Goal: Task Accomplishment & Management: Complete application form

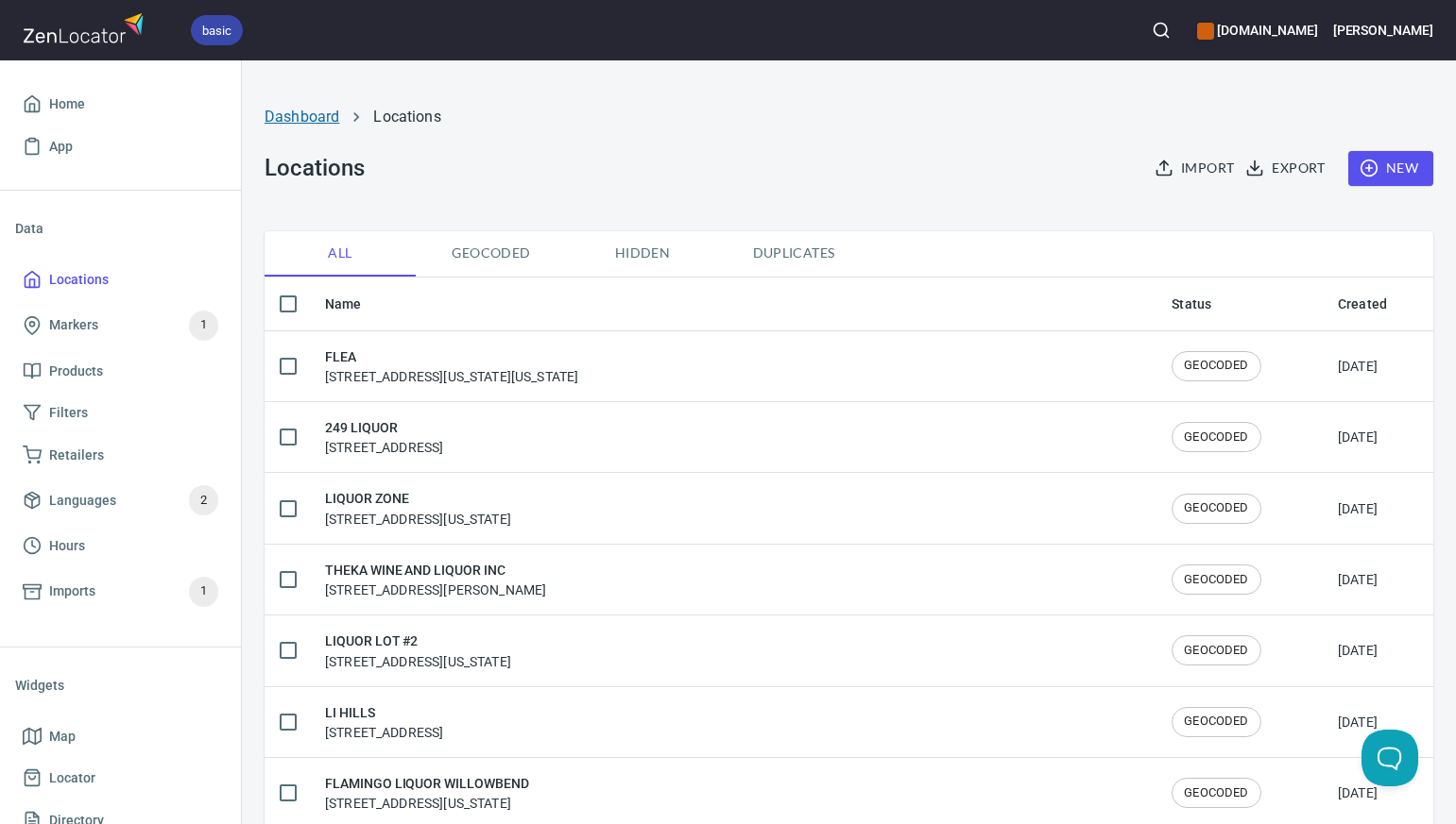
click at [305, 117] on link "Dashboard" at bounding box center [302, 116] width 75 height 18
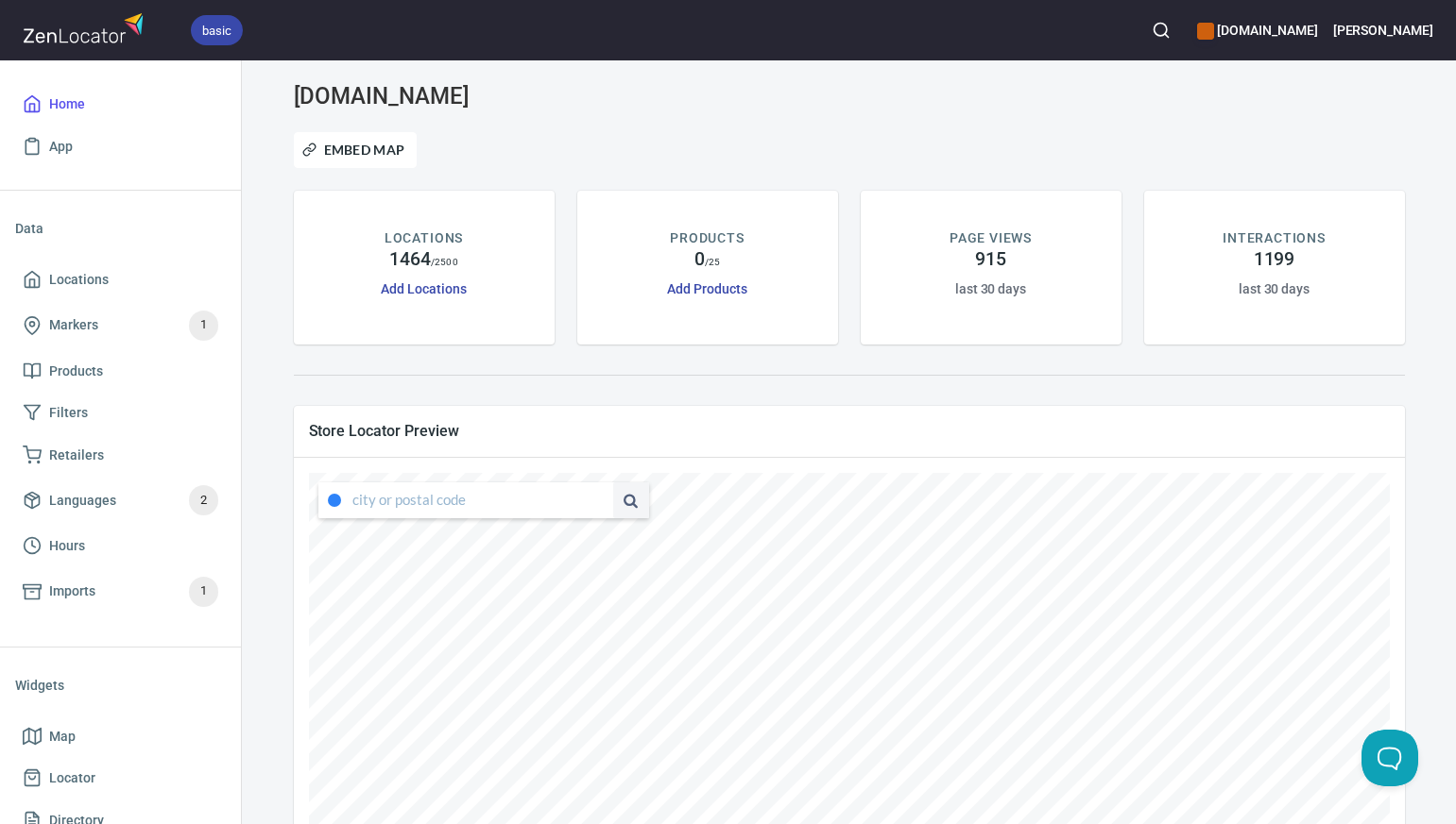
type input "[STREET_ADDRESS][US_STATE]"
drag, startPoint x: 354, startPoint y: 501, endPoint x: 624, endPoint y: 521, distance: 270.7
click at [624, 521] on div "[STREET_ADDRESS][US_STATE]" at bounding box center [478, 500] width 340 height 45
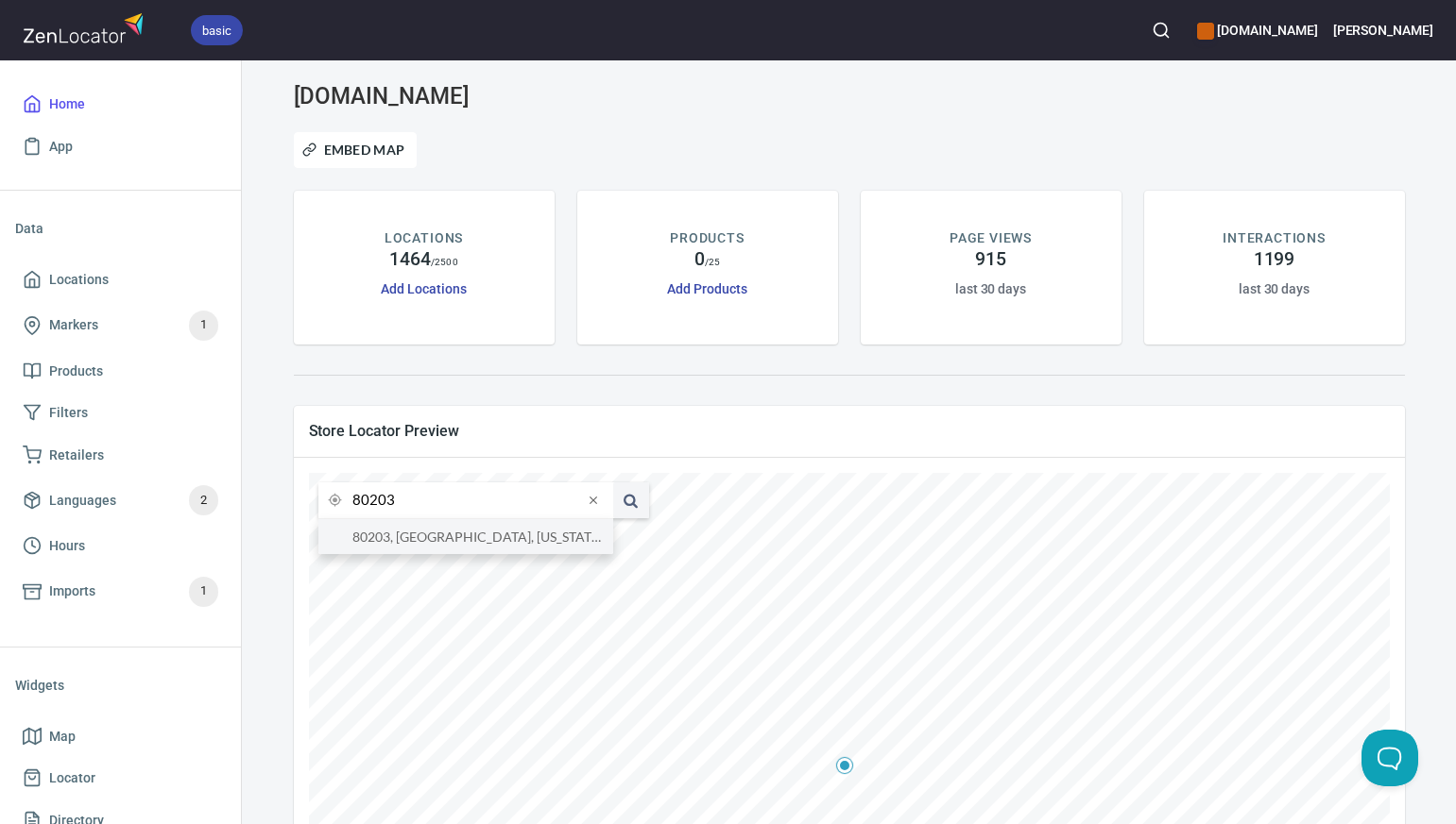
click at [566, 539] on li "80203, [GEOGRAPHIC_DATA], [US_STATE], [GEOGRAPHIC_DATA]" at bounding box center [465, 537] width 294 height 34
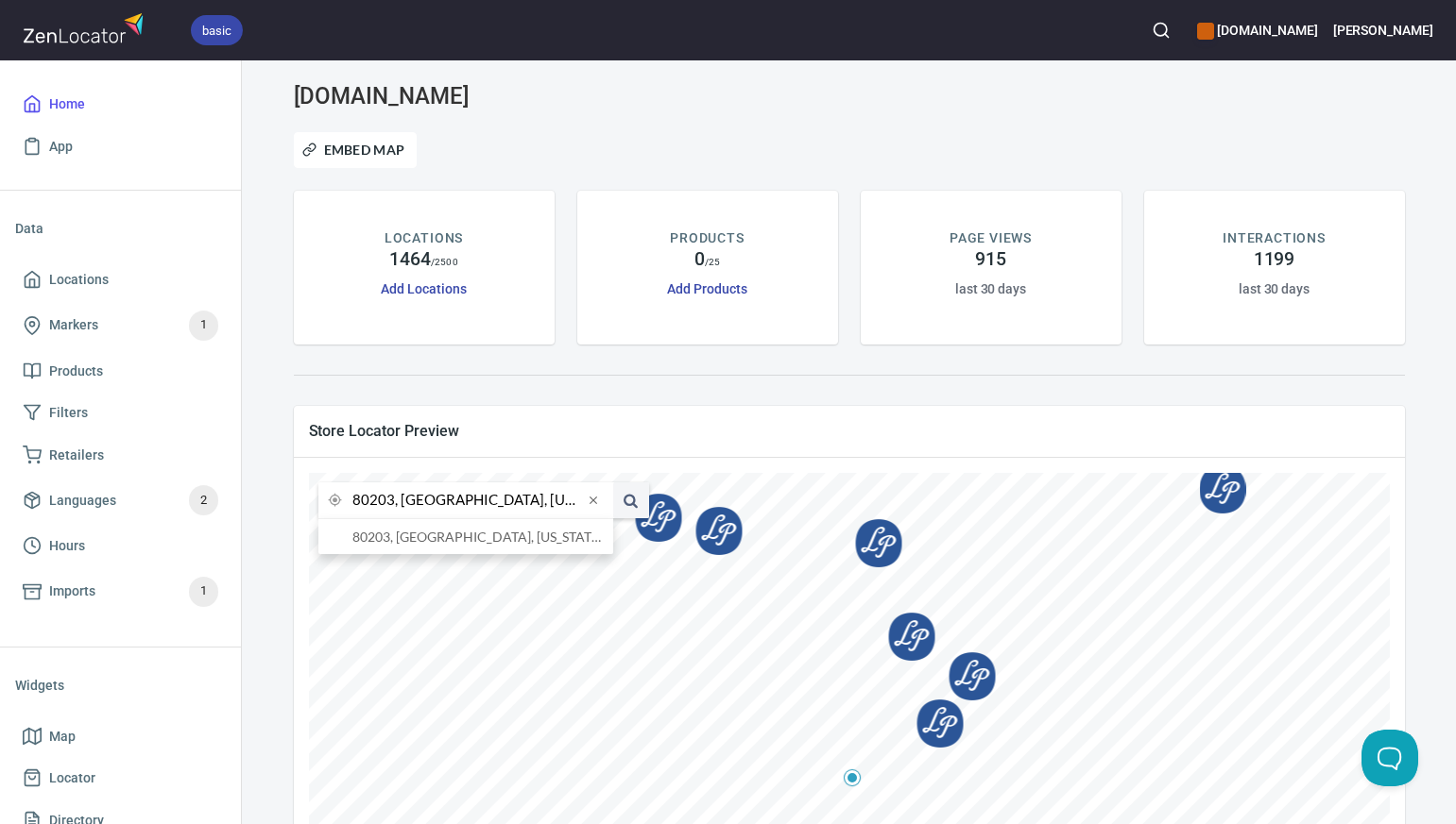
click at [392, 500] on input "80203, [GEOGRAPHIC_DATA], [US_STATE], [GEOGRAPHIC_DATA]" at bounding box center [468, 500] width 230 height 35
click at [402, 545] on li "74127, [GEOGRAPHIC_DATA], [US_STATE], [GEOGRAPHIC_DATA]" at bounding box center [465, 537] width 294 height 34
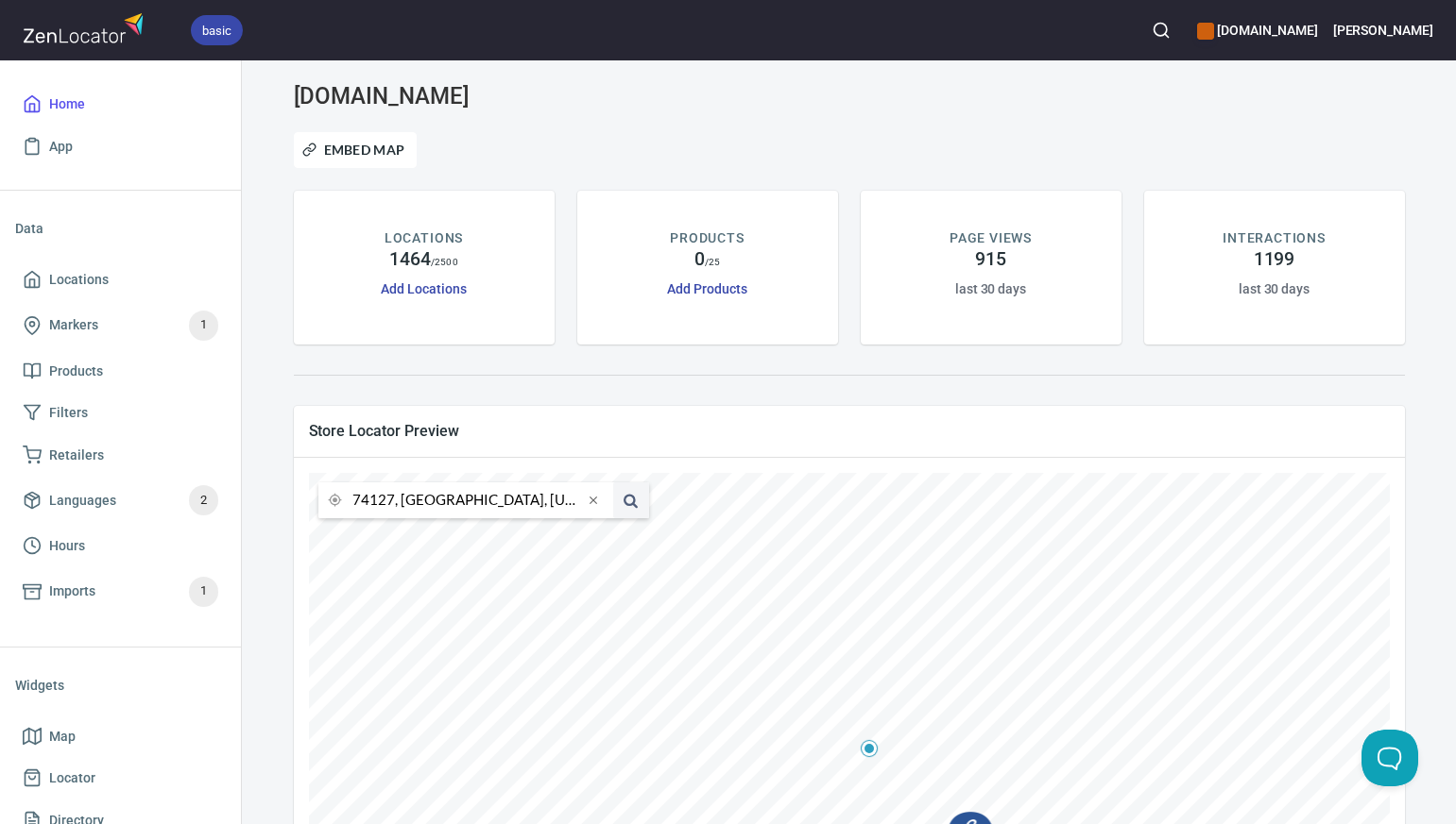
click at [391, 499] on input "74127, [GEOGRAPHIC_DATA], [US_STATE], [GEOGRAPHIC_DATA]" at bounding box center [468, 500] width 230 height 35
click at [410, 542] on li "73116, [US_STATE][GEOGRAPHIC_DATA], [US_STATE], [GEOGRAPHIC_DATA]" at bounding box center [465, 537] width 294 height 34
click at [393, 504] on input "73116, [US_STATE][GEOGRAPHIC_DATA], [US_STATE], [GEOGRAPHIC_DATA]" at bounding box center [468, 500] width 230 height 35
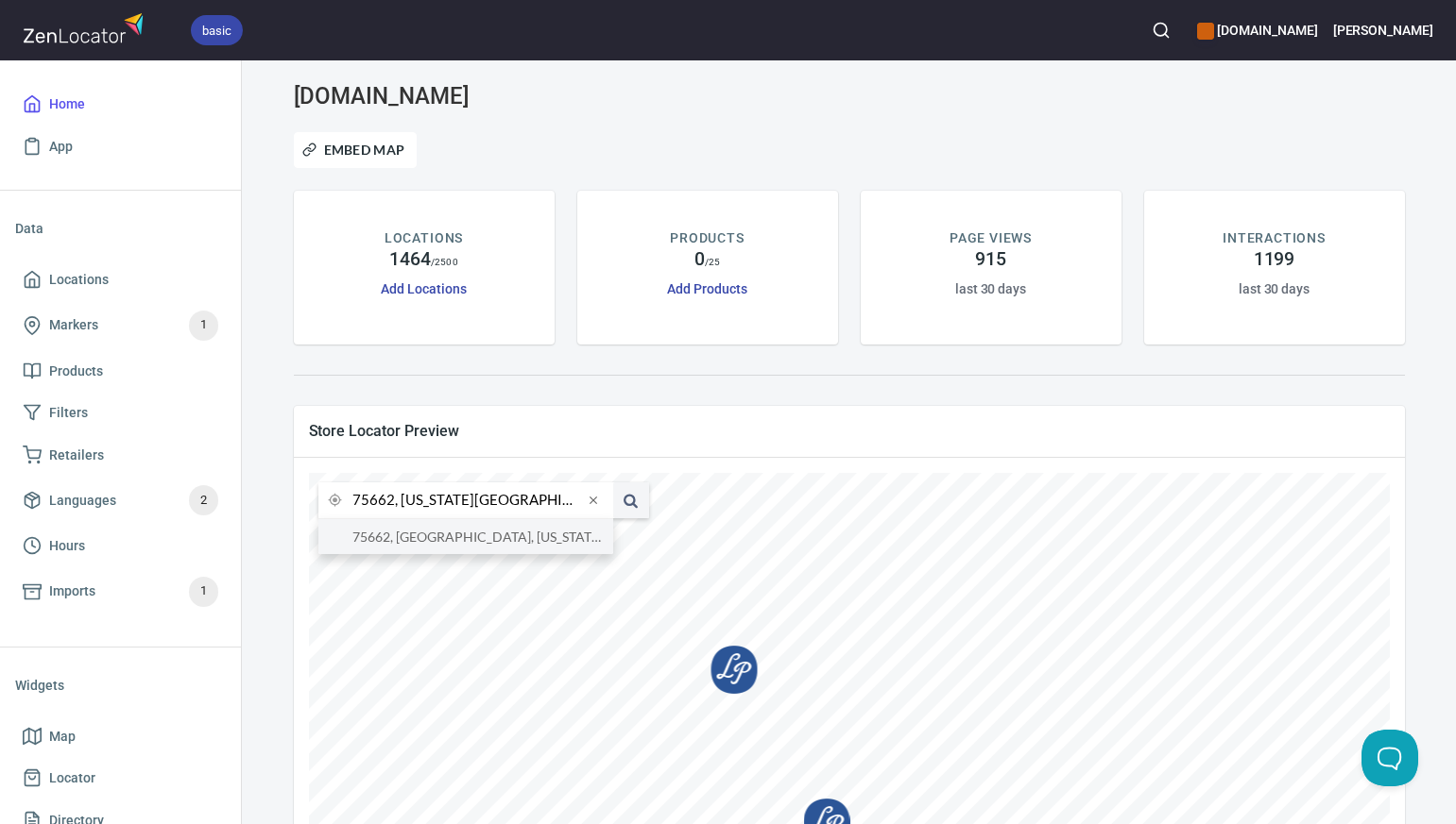
click at [408, 540] on li "75662, [GEOGRAPHIC_DATA], [US_STATE], [GEOGRAPHIC_DATA]" at bounding box center [465, 537] width 294 height 34
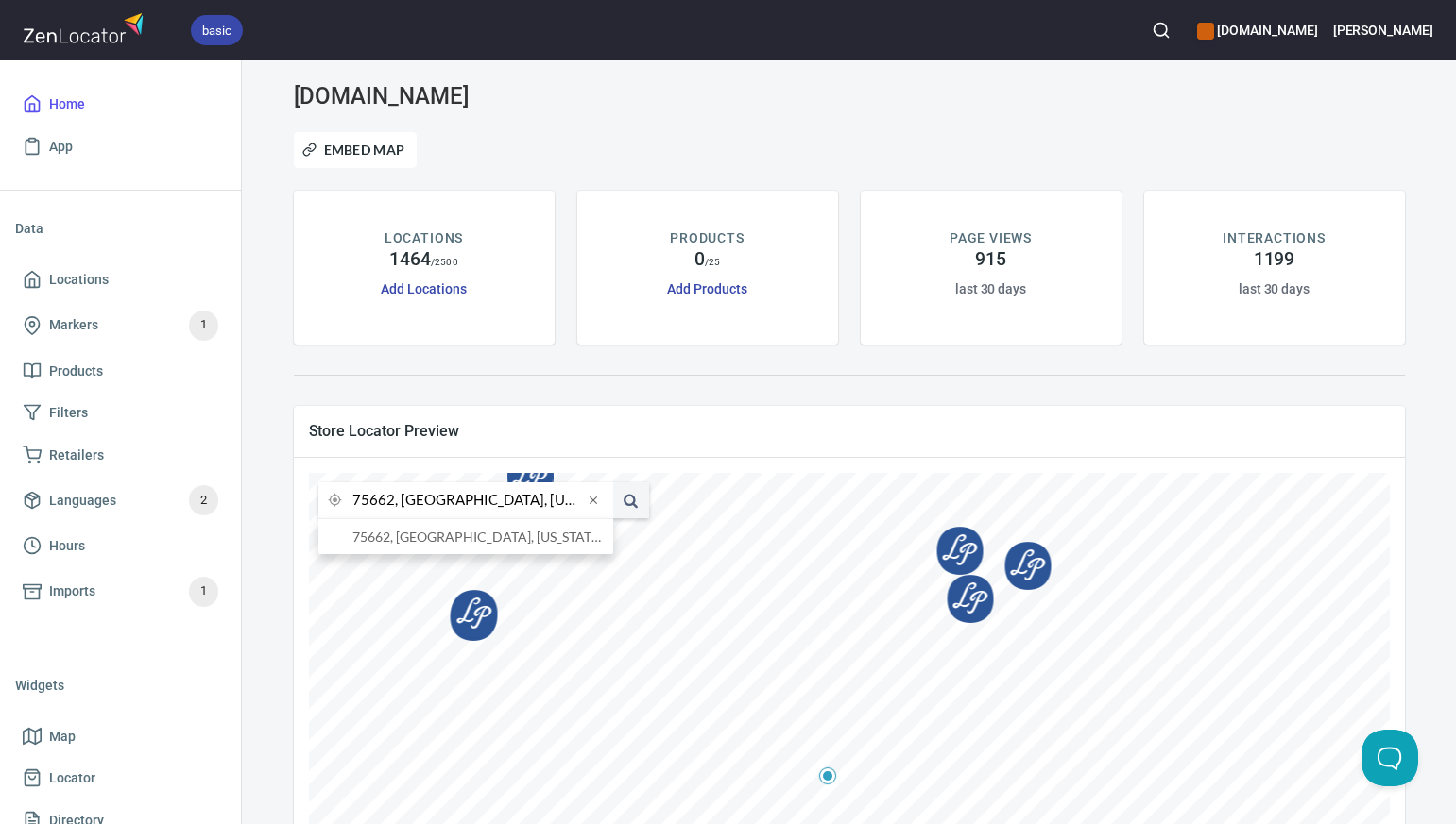
click at [392, 501] on input "75662, [GEOGRAPHIC_DATA], [US_STATE], [GEOGRAPHIC_DATA]" at bounding box center [468, 500] width 230 height 35
click at [414, 538] on li "75792, [GEOGRAPHIC_DATA], [US_STATE], [GEOGRAPHIC_DATA]" at bounding box center [465, 537] width 294 height 34
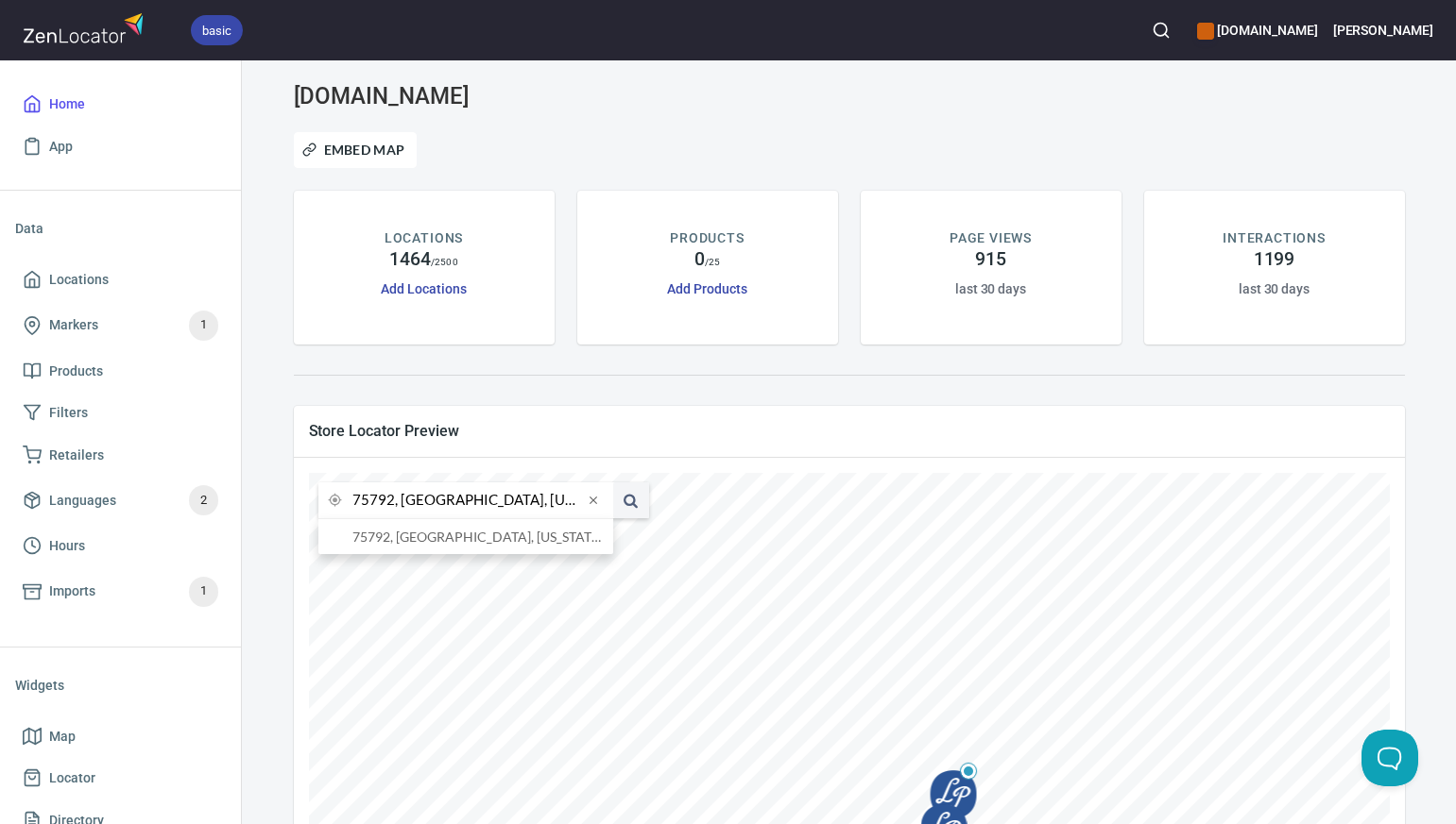
click at [392, 504] on input "75792, [GEOGRAPHIC_DATA], [US_STATE], [GEOGRAPHIC_DATA]" at bounding box center [468, 500] width 230 height 35
click at [424, 541] on li "78945, [GEOGRAPHIC_DATA], [US_STATE], [GEOGRAPHIC_DATA]" at bounding box center [465, 537] width 294 height 34
click at [395, 499] on input "78945, [GEOGRAPHIC_DATA], [US_STATE], [GEOGRAPHIC_DATA]" at bounding box center [468, 500] width 230 height 35
click at [393, 504] on input "78945, [GEOGRAPHIC_DATA], [US_STATE], [GEOGRAPHIC_DATA]" at bounding box center [468, 500] width 230 height 35
click at [410, 537] on li "[GEOGRAPHIC_DATA][PERSON_NAME][PERSON_NAME], [US_STATE], [GEOGRAPHIC_DATA]" at bounding box center [465, 537] width 294 height 34
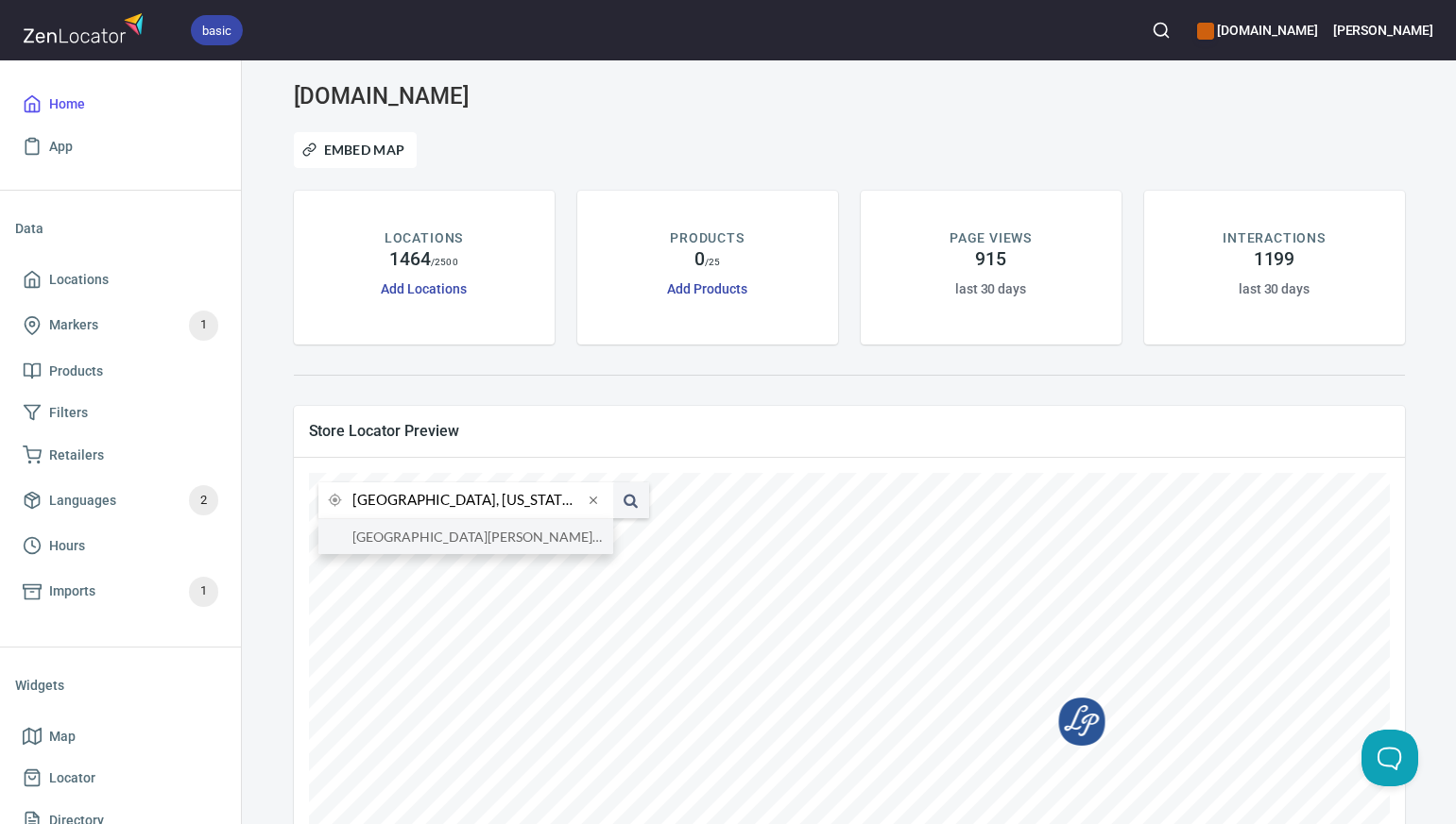
type input "[GEOGRAPHIC_DATA][PERSON_NAME][PERSON_NAME], [US_STATE], [GEOGRAPHIC_DATA]"
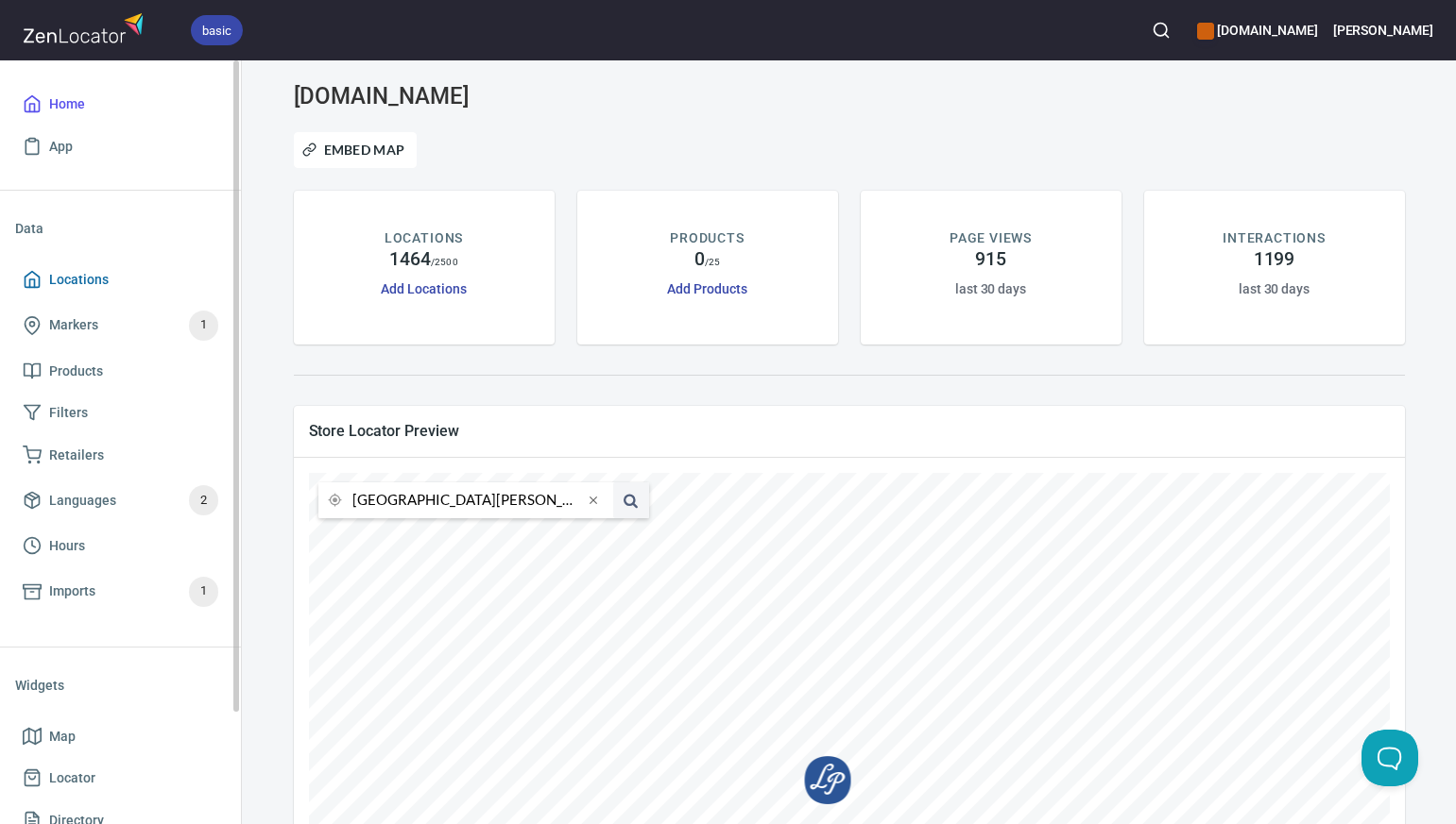
click at [151, 281] on span "Locations" at bounding box center [121, 280] width 196 height 24
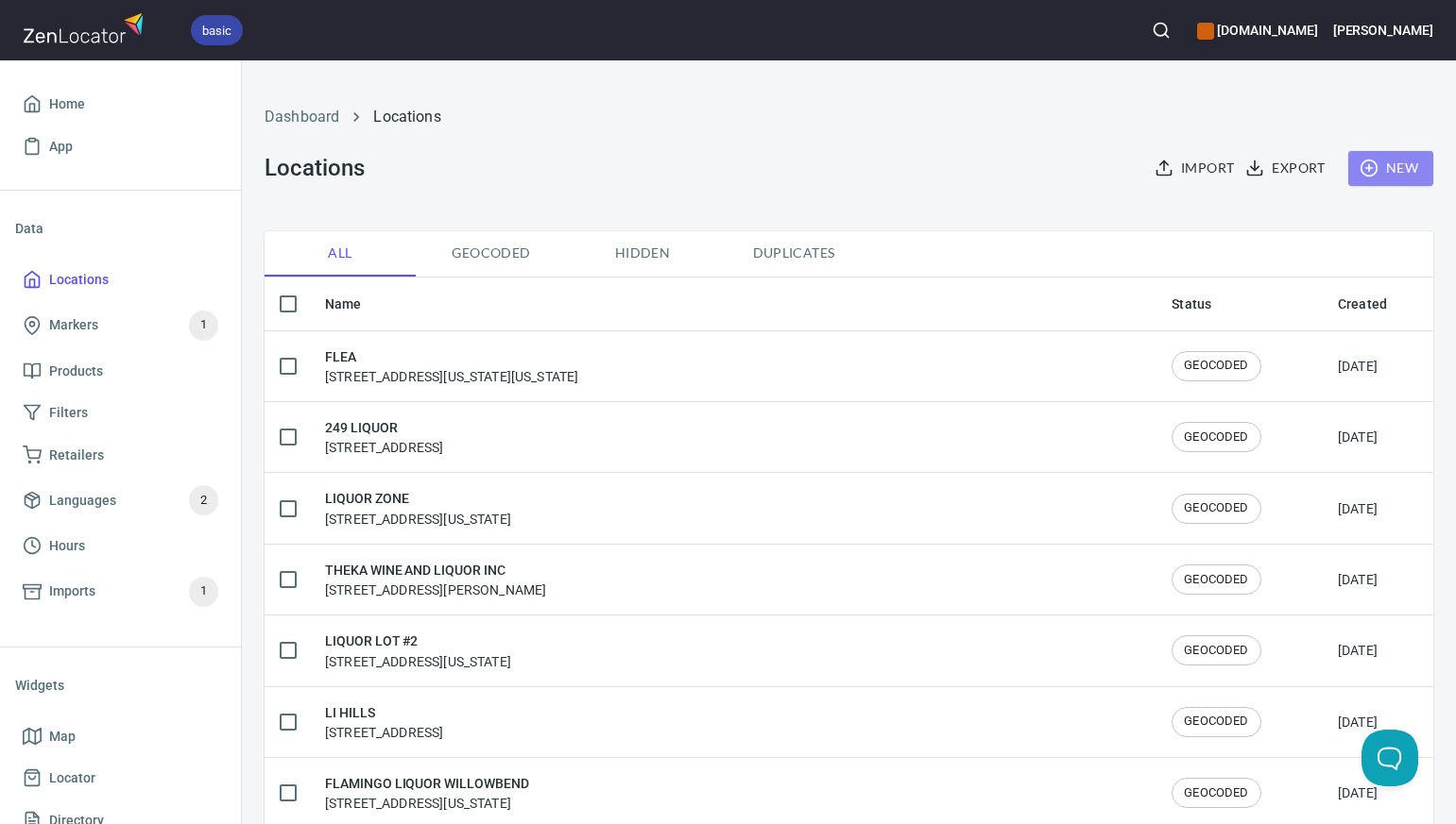
click at [1399, 165] on span "New" at bounding box center [1390, 169] width 55 height 24
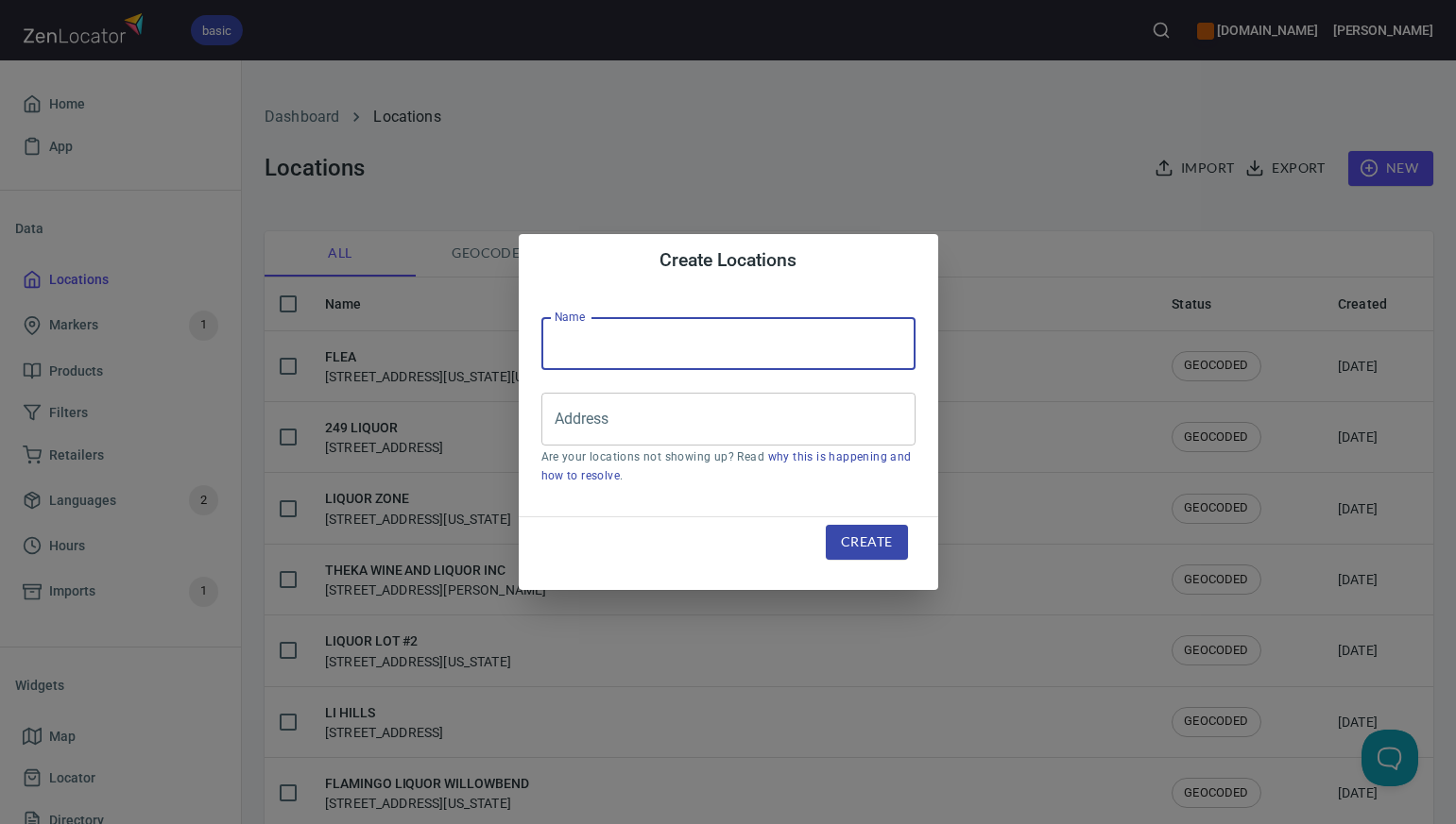
click at [566, 346] on input "text" at bounding box center [728, 343] width 374 height 53
paste input "FAT DOG LIQUOR BEER & WINE#148"
type input "FAT DOG LIQUOR BEER & WINE#148"
click at [567, 417] on input "Address" at bounding box center [714, 419] width 329 height 35
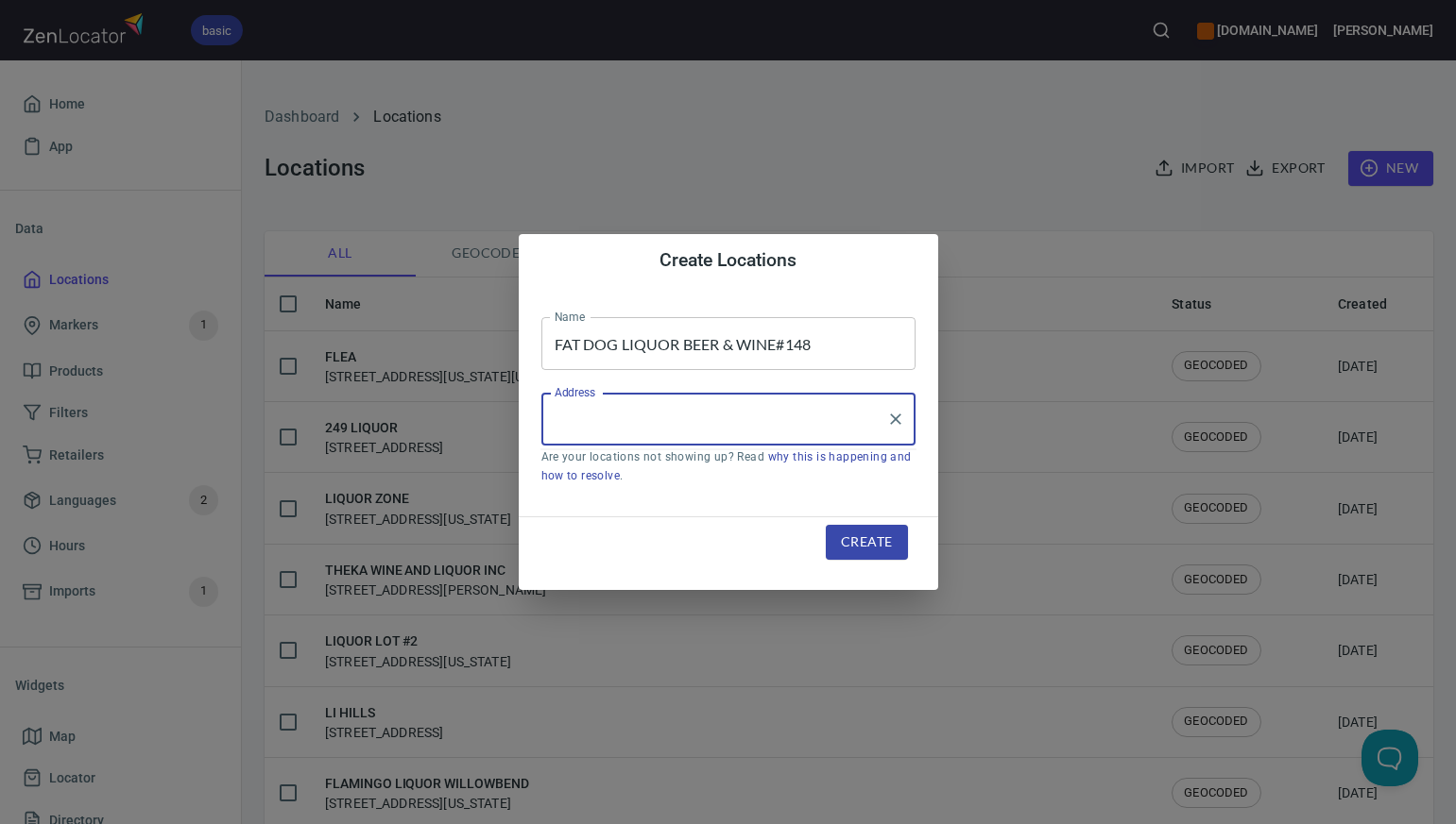
paste input "[STREET_ADDRESS]"
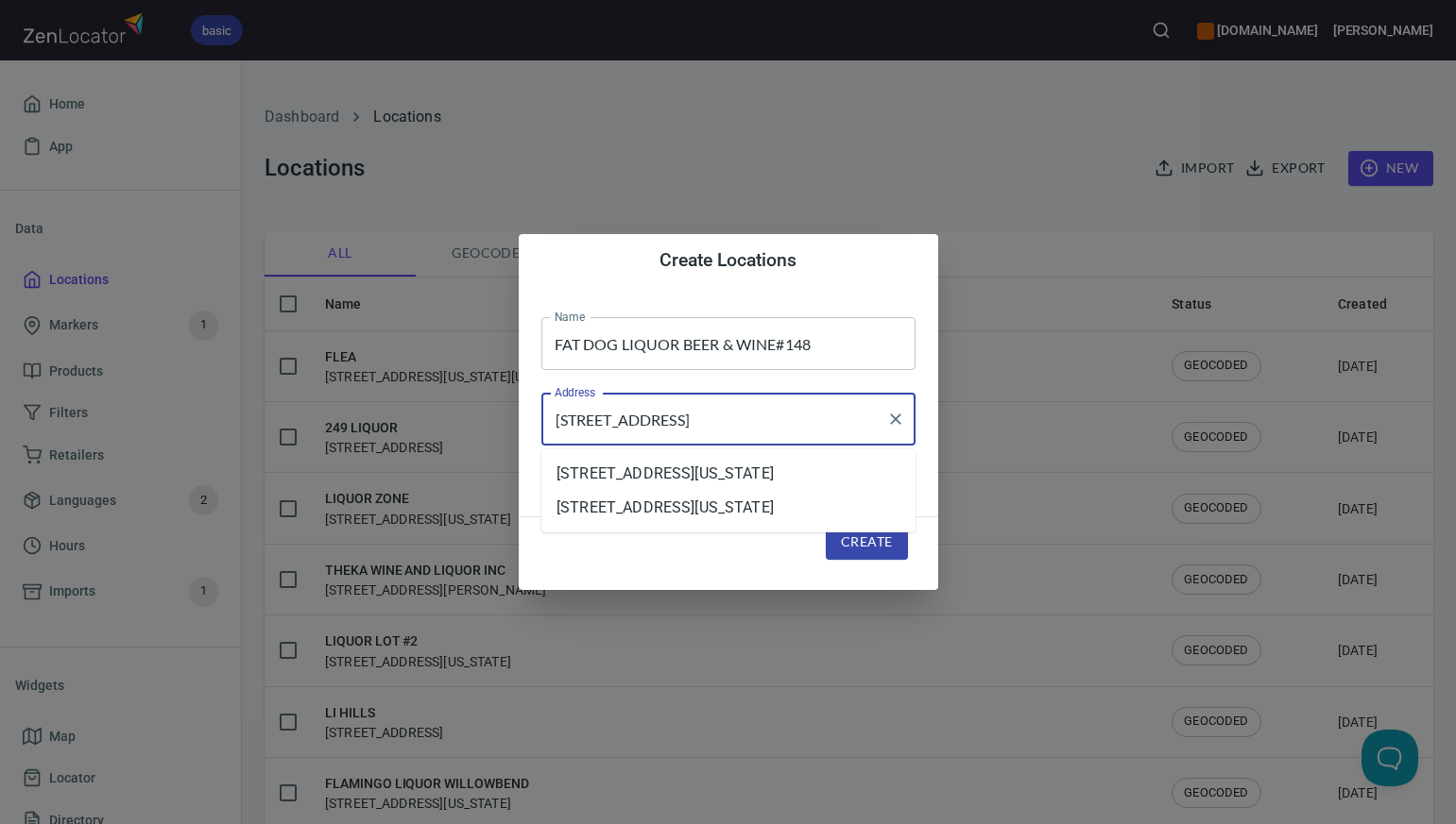
click at [731, 423] on input "[STREET_ADDRESS]" at bounding box center [714, 419] width 329 height 35
click at [730, 478] on li "[STREET_ADDRESS][US_STATE]" at bounding box center [728, 473] width 374 height 34
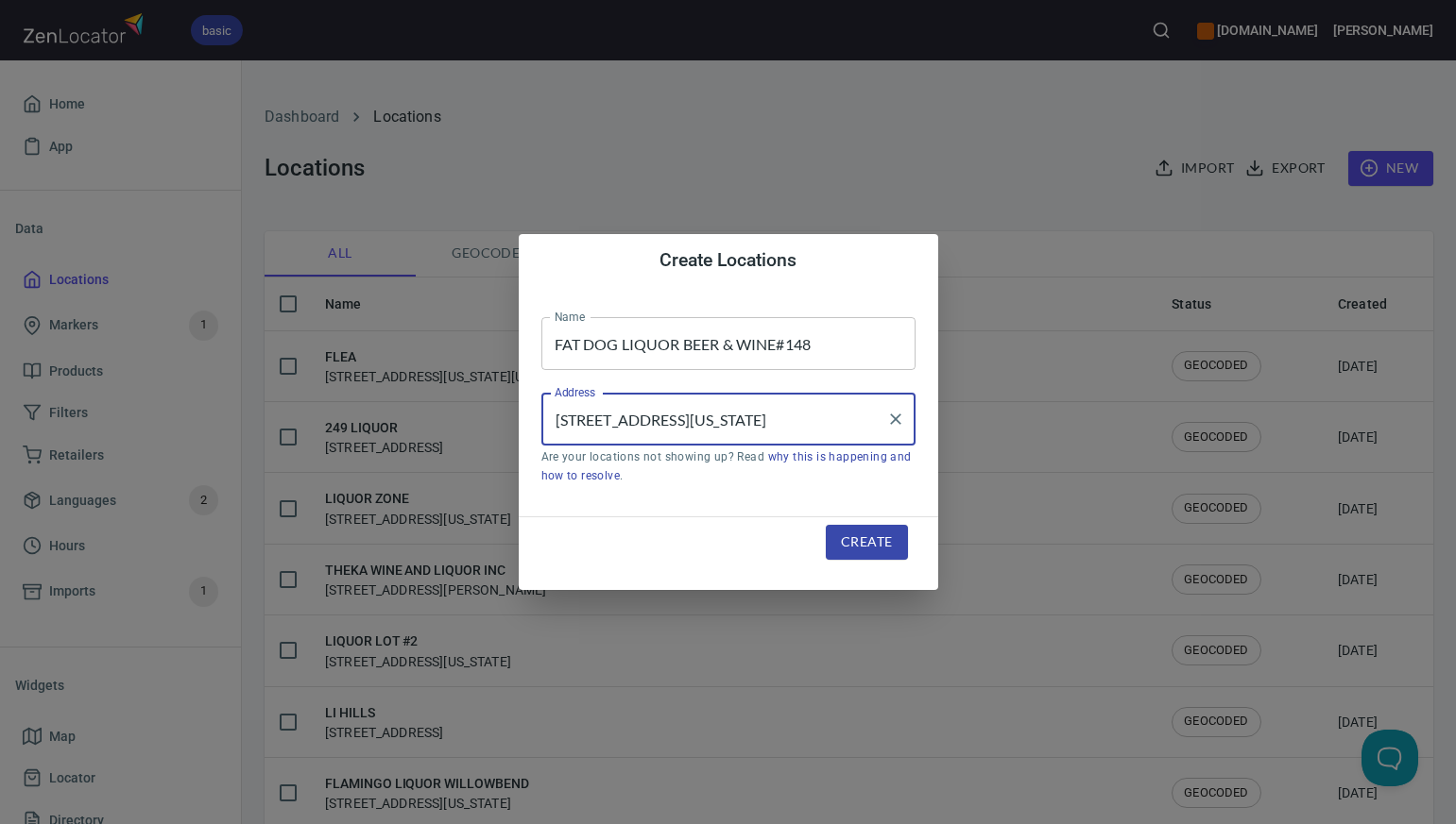
type input "[STREET_ADDRESS][US_STATE]"
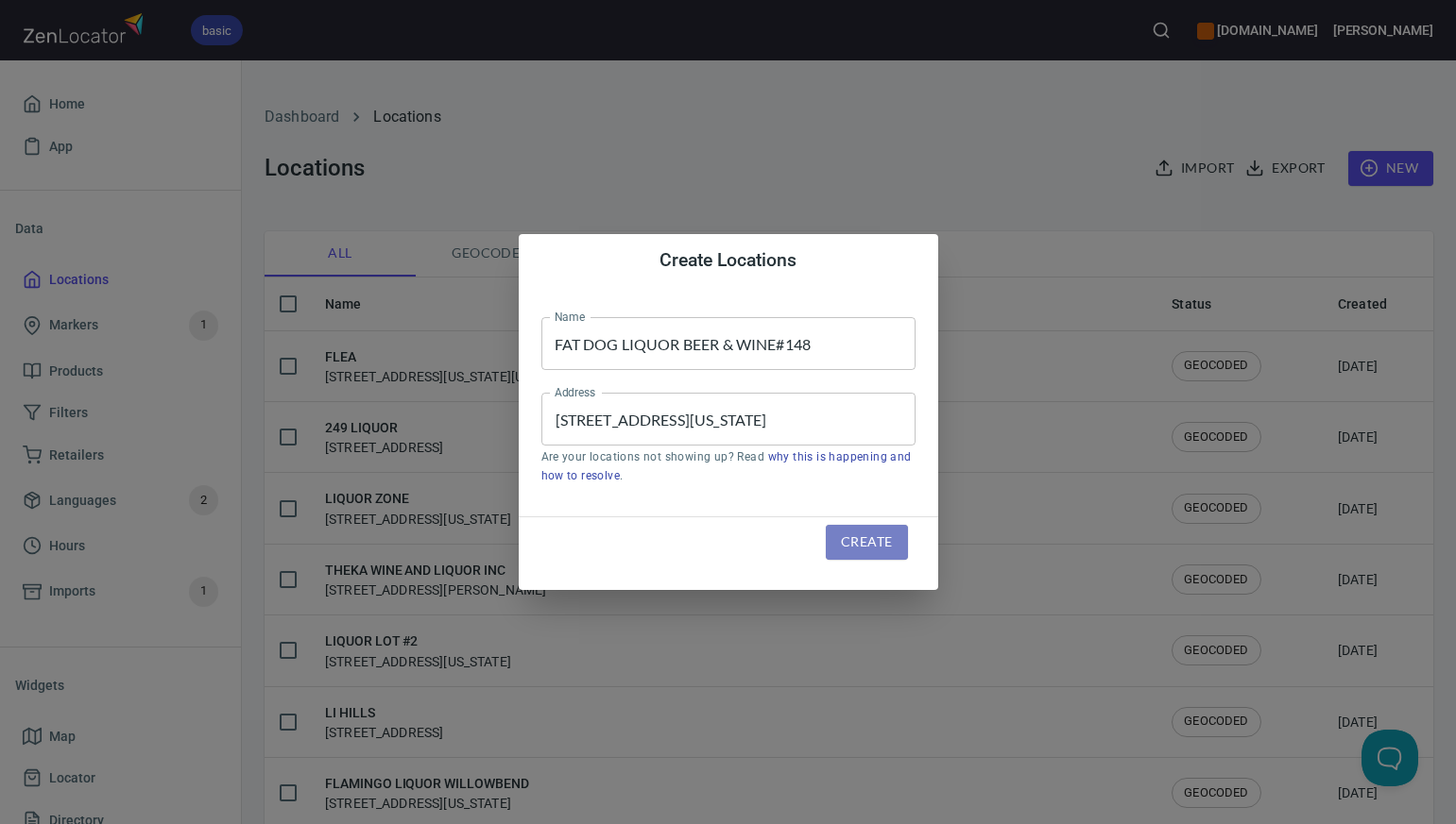
click at [852, 534] on span "Create" at bounding box center [866, 542] width 51 height 24
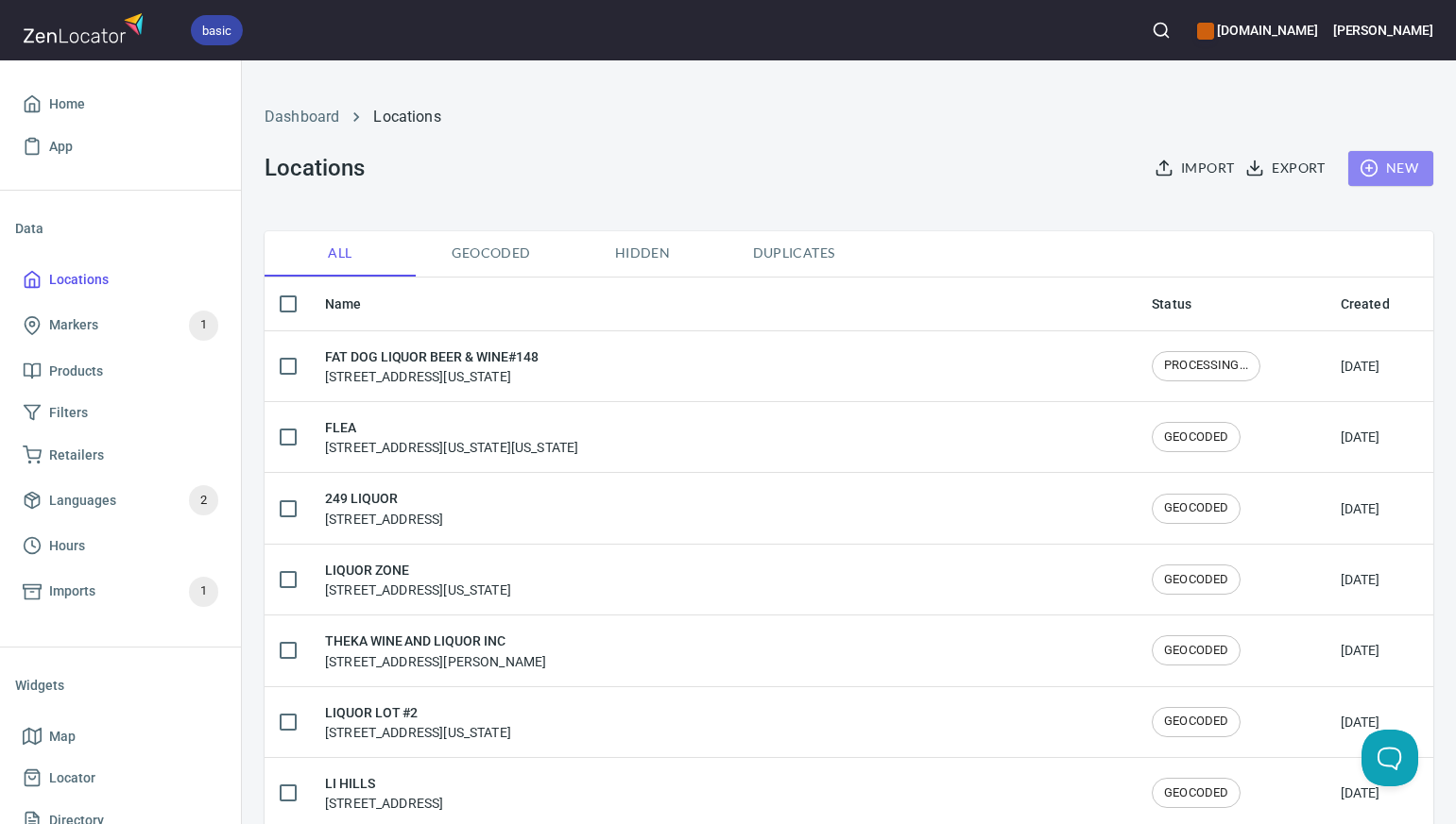
click at [1405, 168] on span "New" at bounding box center [1390, 169] width 55 height 24
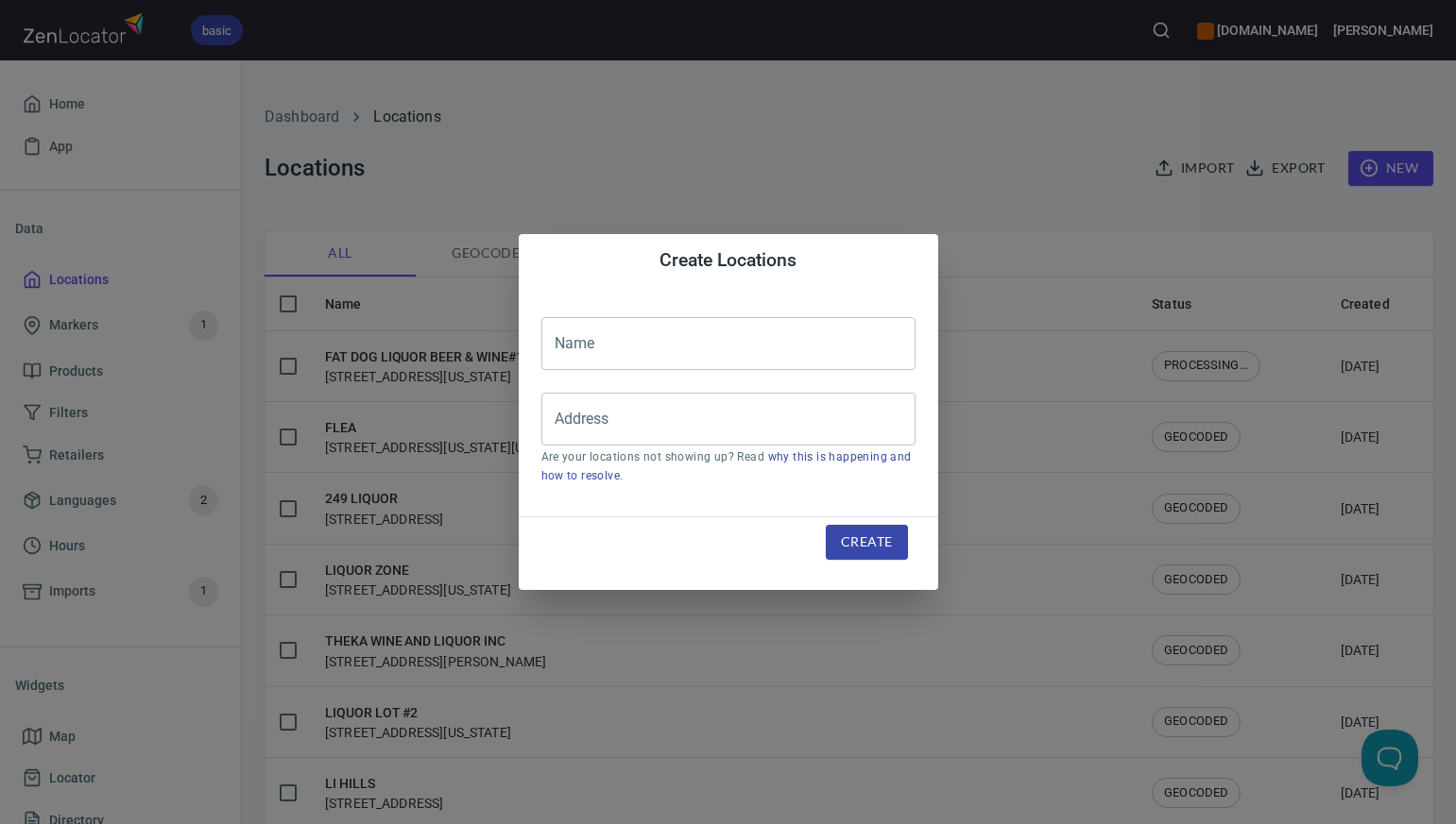
click at [562, 345] on input "text" at bounding box center [728, 343] width 374 height 53
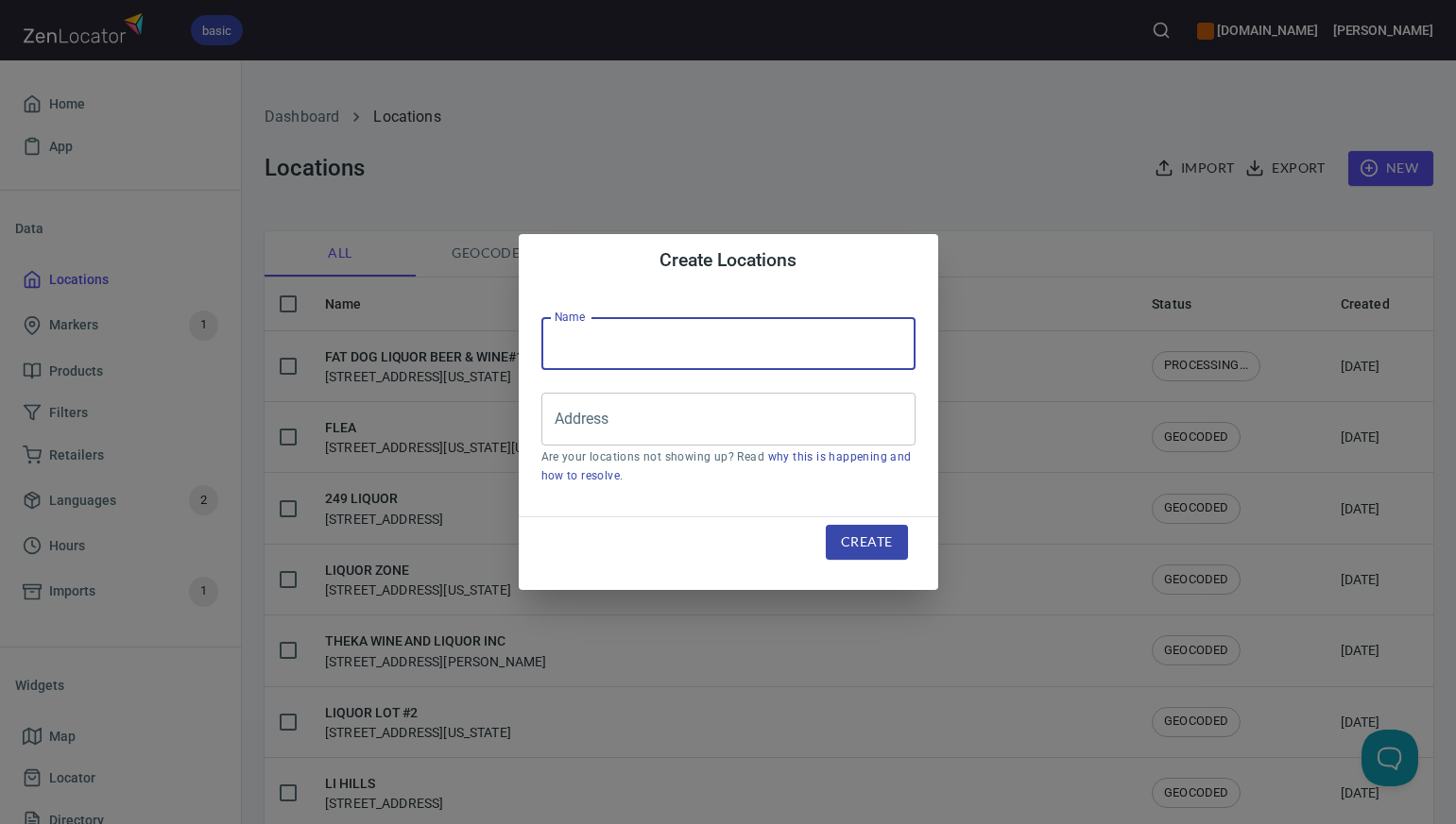
paste input "OKANA RESORT & INDOOR WATERPAR"
type input "OKANA RESORT & INDOOR WATERPARK"
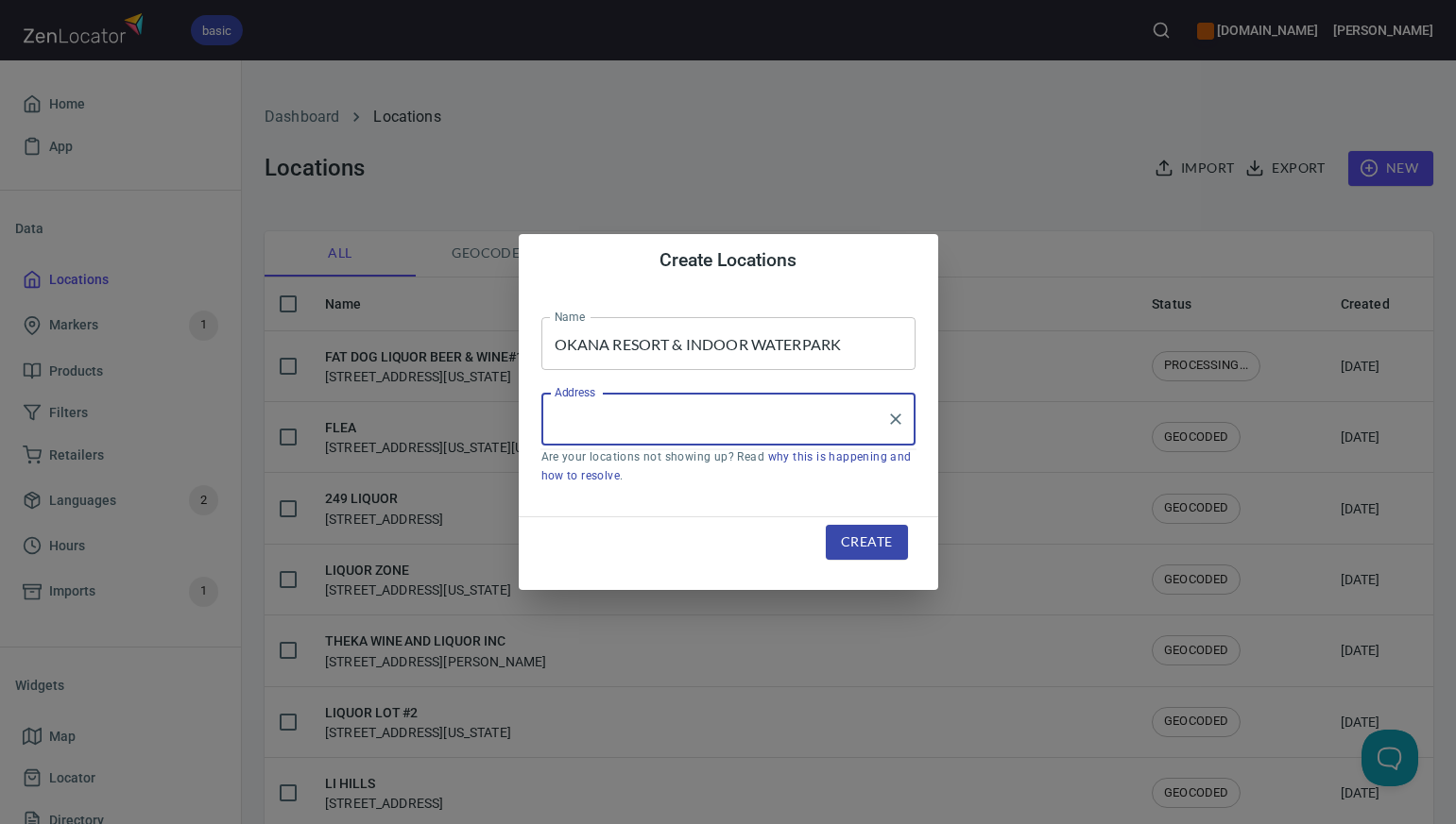
click at [558, 423] on input "Address" at bounding box center [714, 419] width 329 height 35
paste input "[STREET_ADDRESS][US_STATE]"
click at [828, 423] on input "[STREET_ADDRESS][US_STATE]" at bounding box center [714, 419] width 329 height 35
click at [675, 422] on input "[STREET_ADDRESS][US_STATE]" at bounding box center [714, 419] width 329 height 35
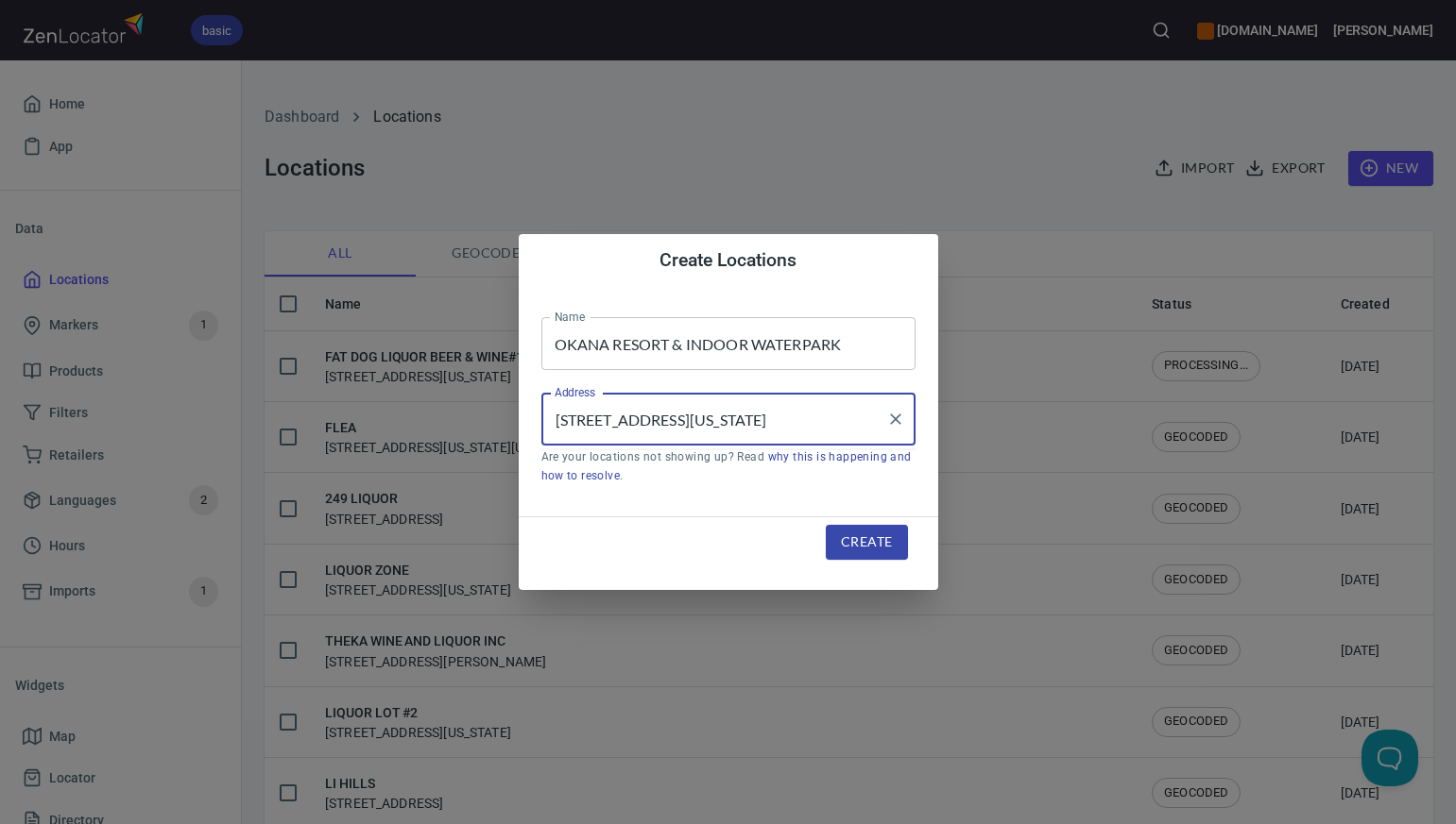
type input "[STREET_ADDRESS][US_STATE]"
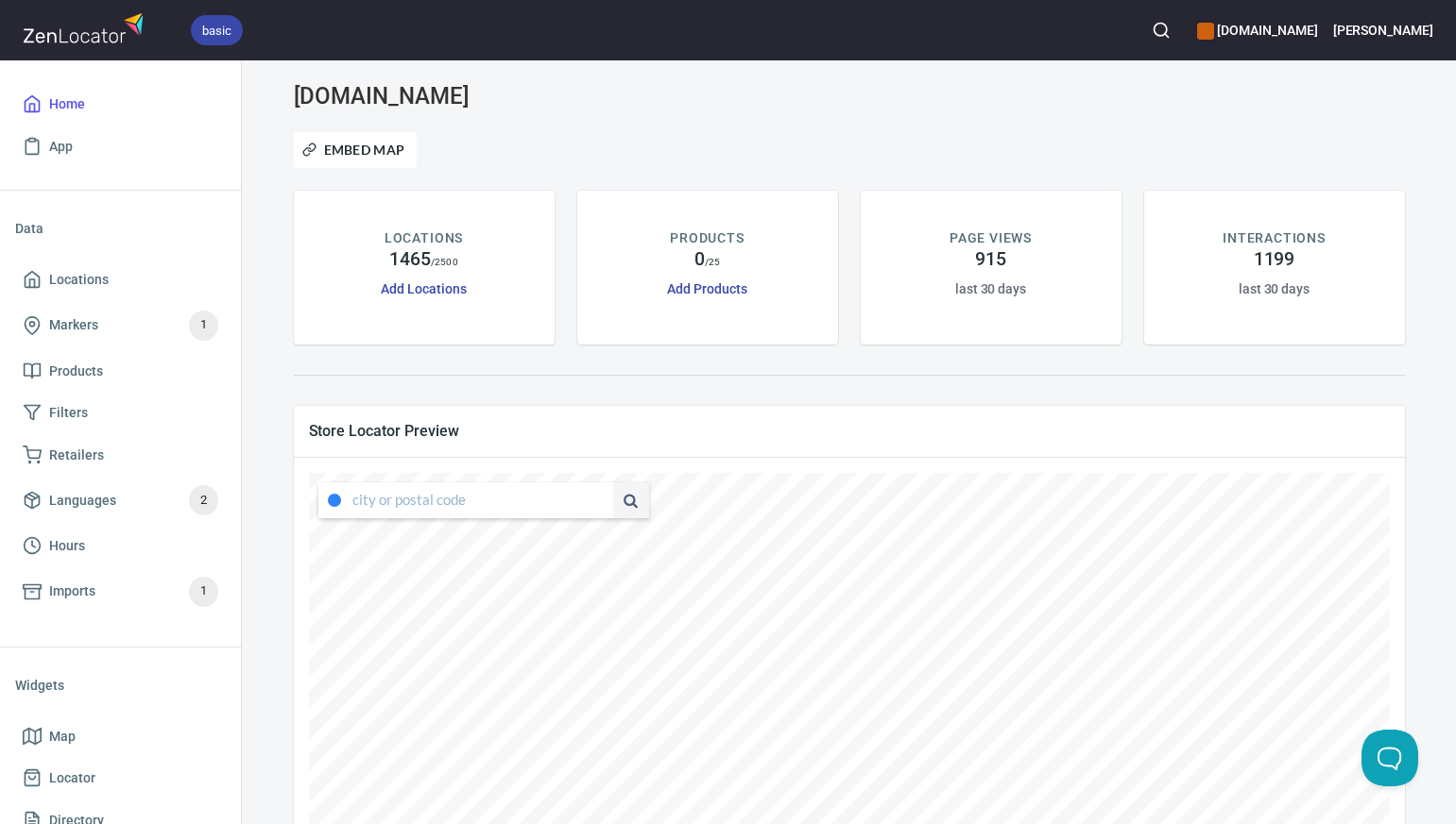
type input "[STREET_ADDRESS][US_STATE]"
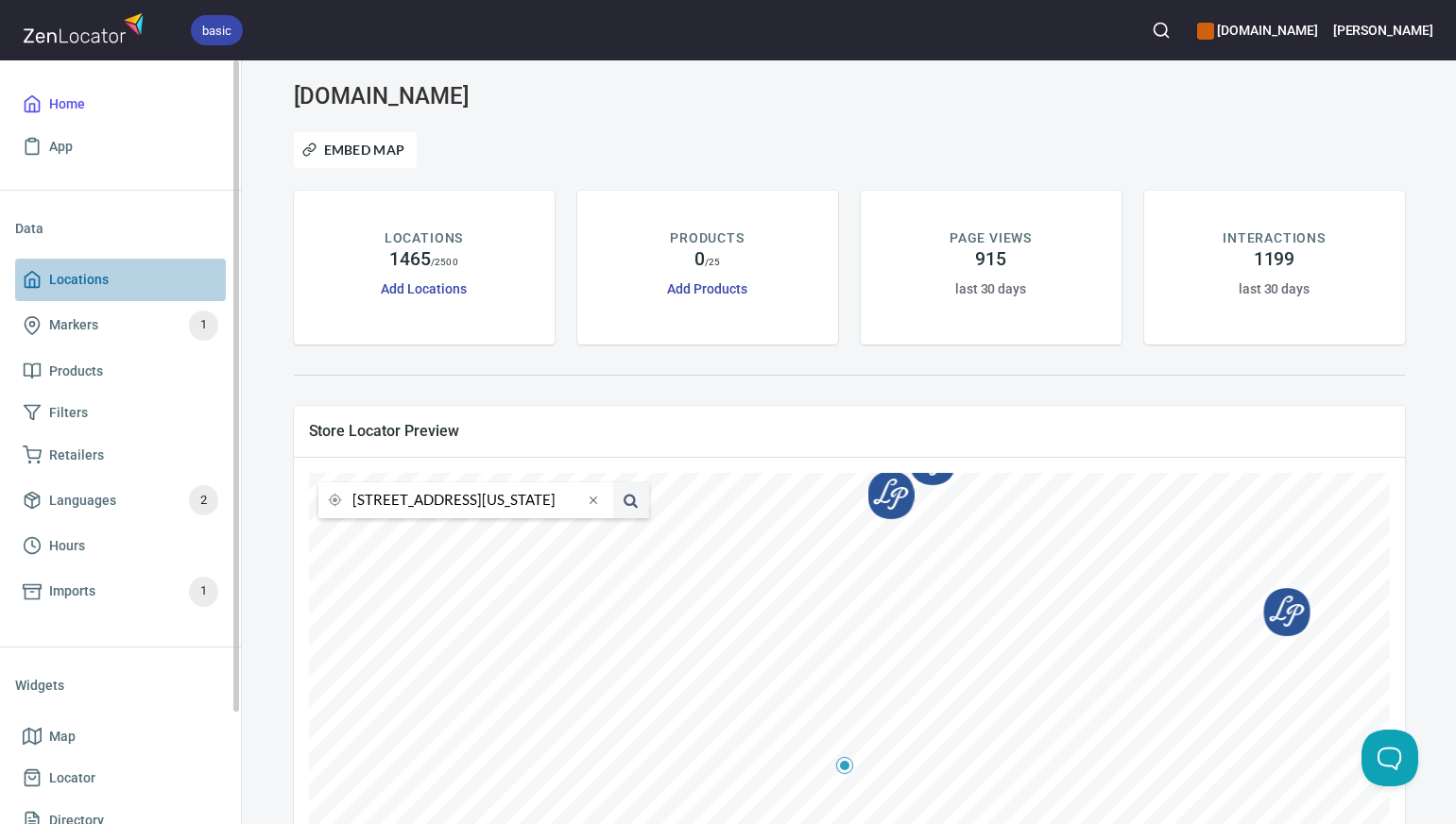
click at [126, 274] on span "Locations" at bounding box center [121, 280] width 196 height 24
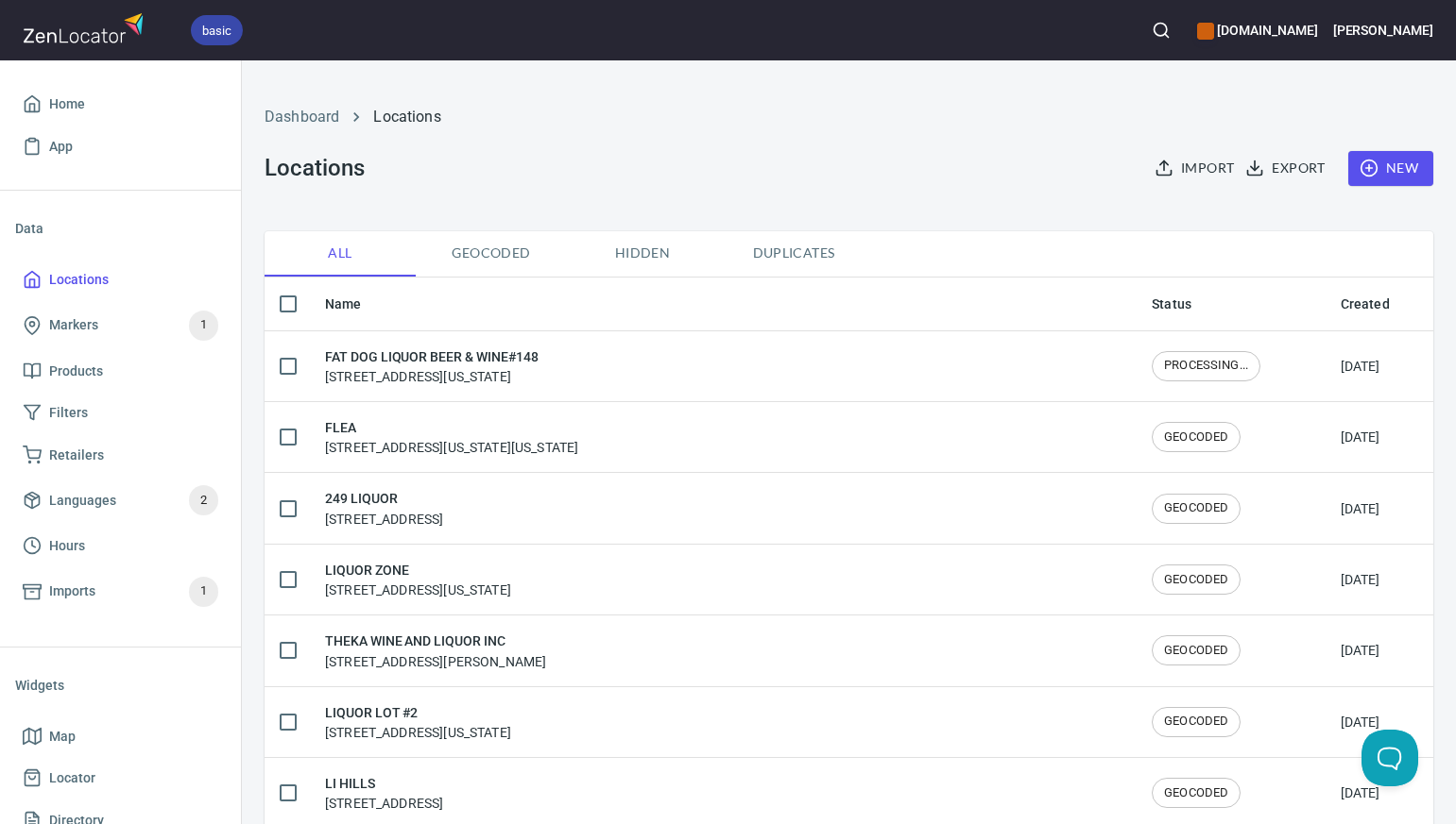
click at [1403, 169] on span "New" at bounding box center [1390, 169] width 55 height 24
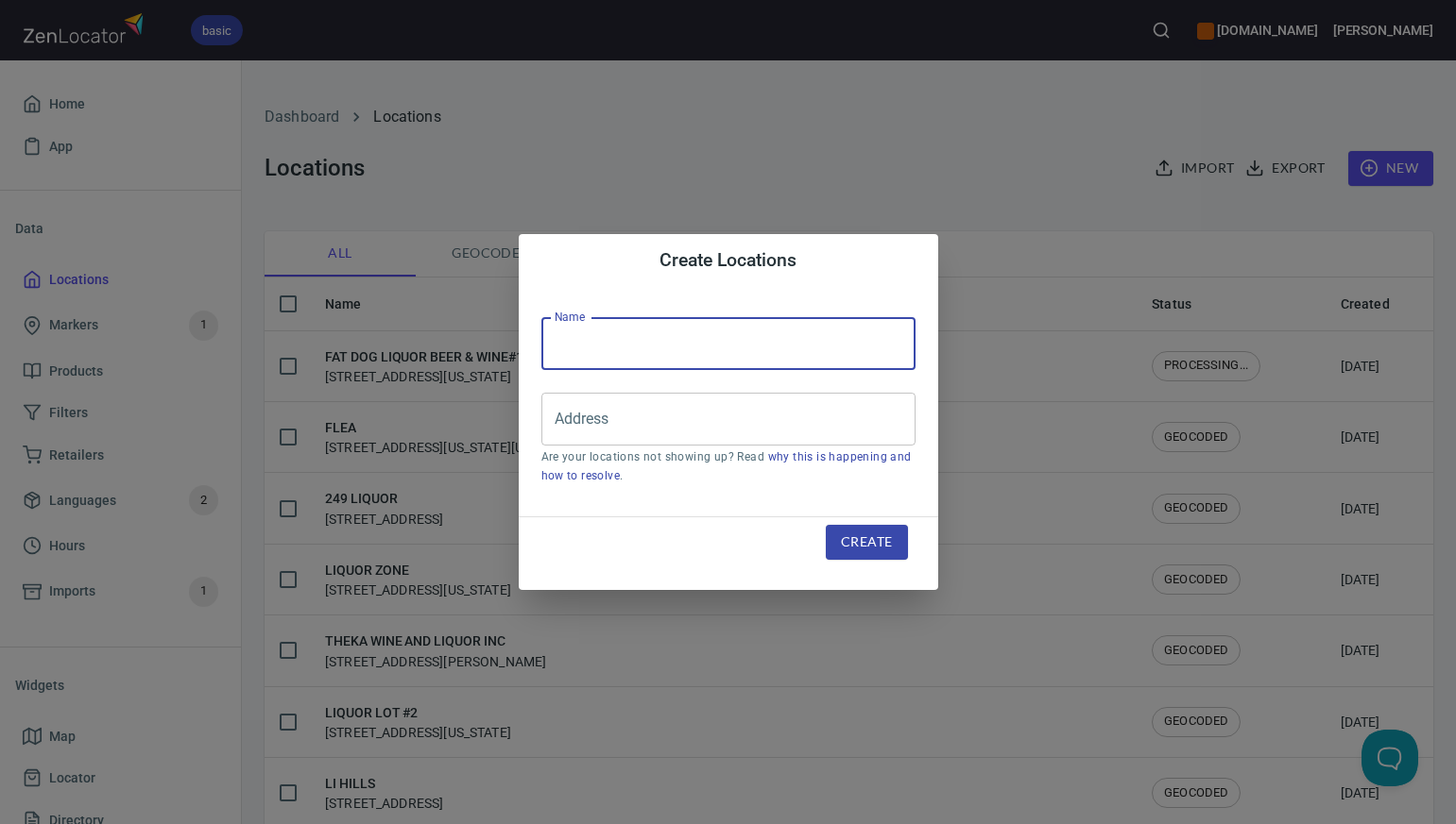
click at [561, 344] on input "text" at bounding box center [728, 343] width 374 height 53
paste input "OKANA RESORT & INDOOR WATERPAR"
type input "OKANA RESORT & INDOOR WATERPARK"
click at [555, 422] on input "Address" at bounding box center [714, 419] width 329 height 35
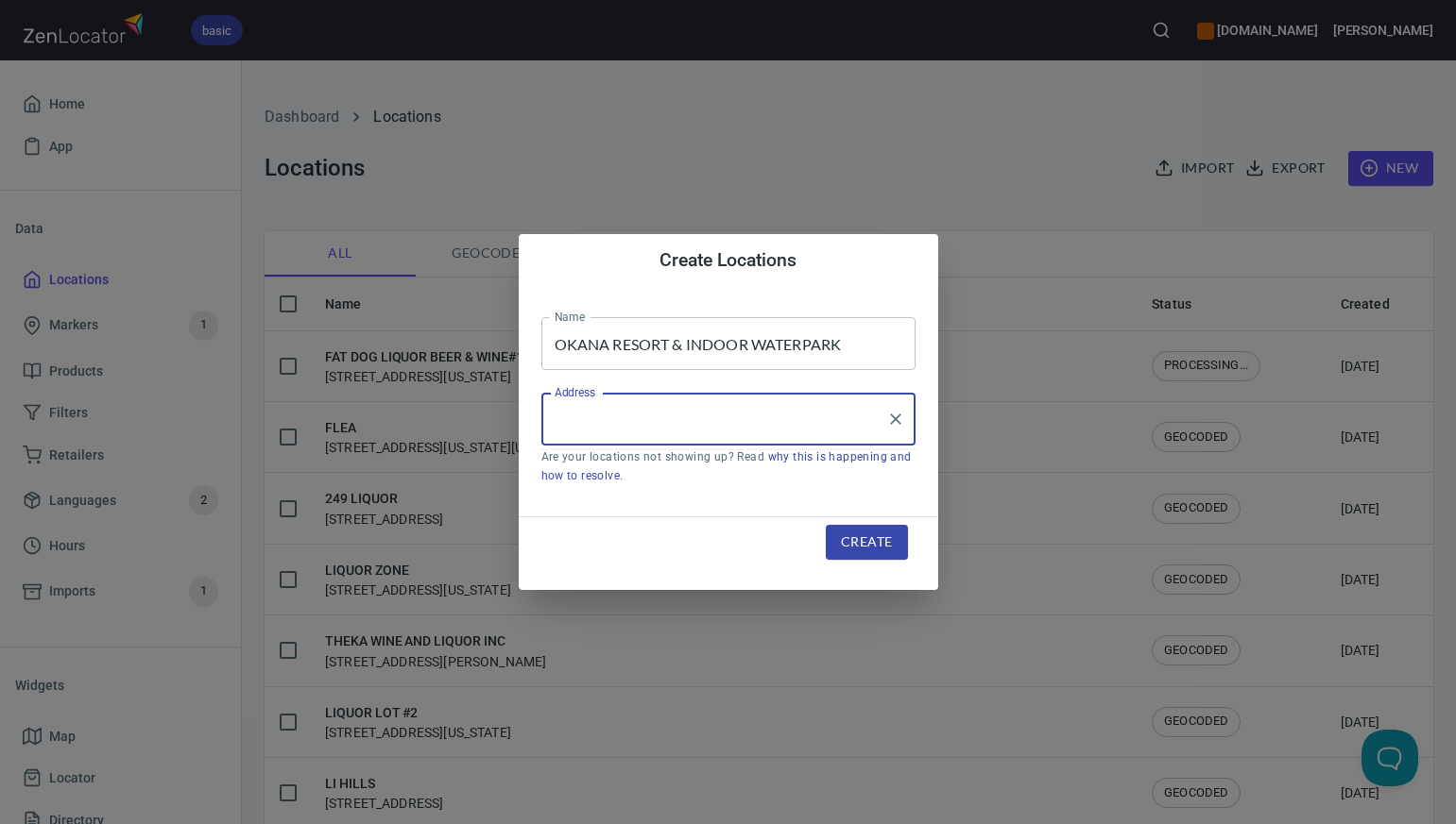
paste input "[STREET_ADDRESS][US_STATE]"
click at [829, 423] on input "[STREET_ADDRESS][US_STATE]" at bounding box center [714, 419] width 329 height 35
click at [802, 422] on input "[STREET_ADDRESS][US_STATE]" at bounding box center [714, 419] width 329 height 35
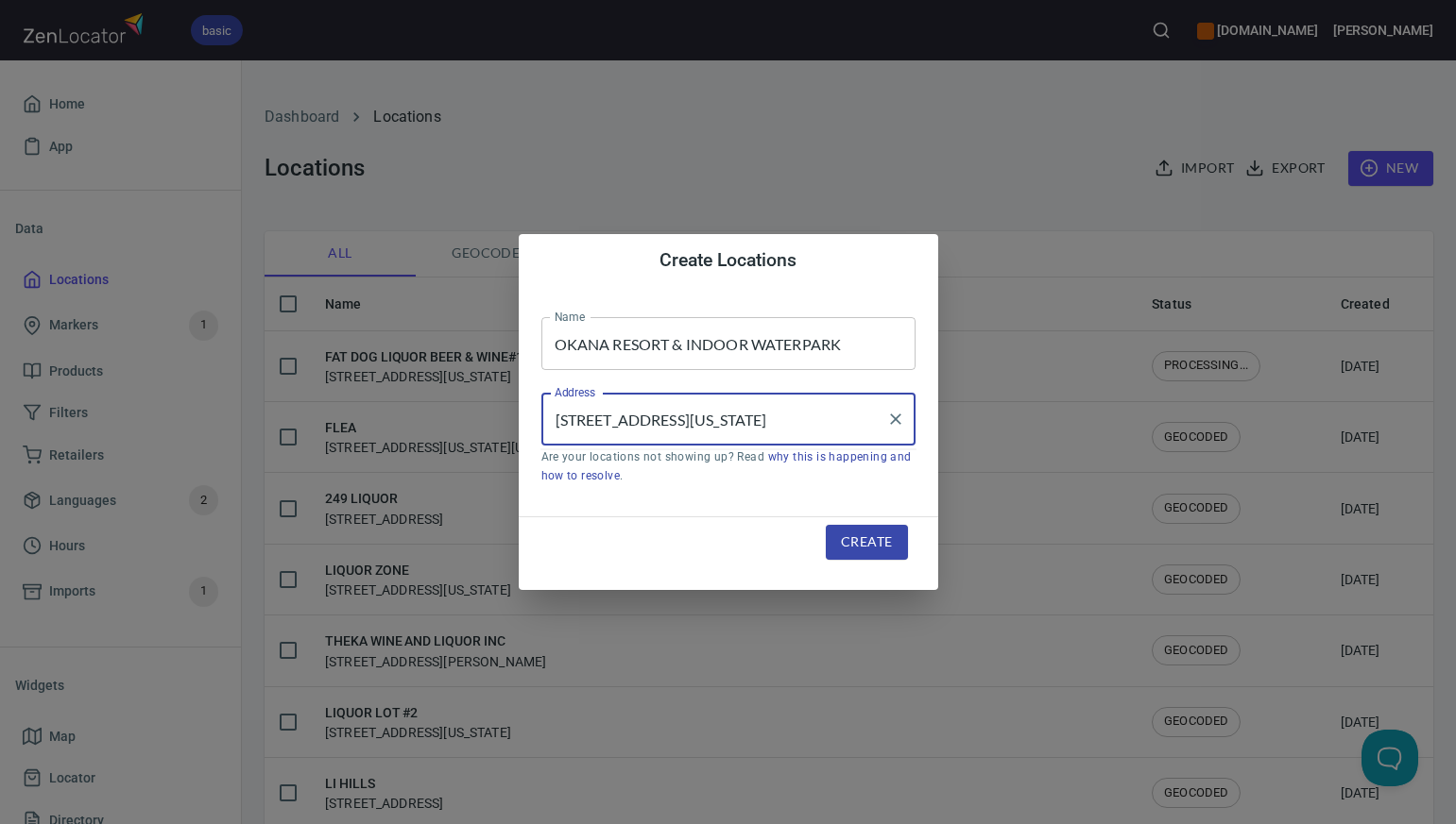
click at [785, 422] on input "[STREET_ADDRESS][US_STATE]" at bounding box center [714, 419] width 329 height 35
click at [750, 424] on input "[STREET_ADDRESS][US_STATE]" at bounding box center [714, 419] width 329 height 35
click at [704, 422] on input "[STREET_ADDRESS][US_STATE]" at bounding box center [714, 419] width 329 height 35
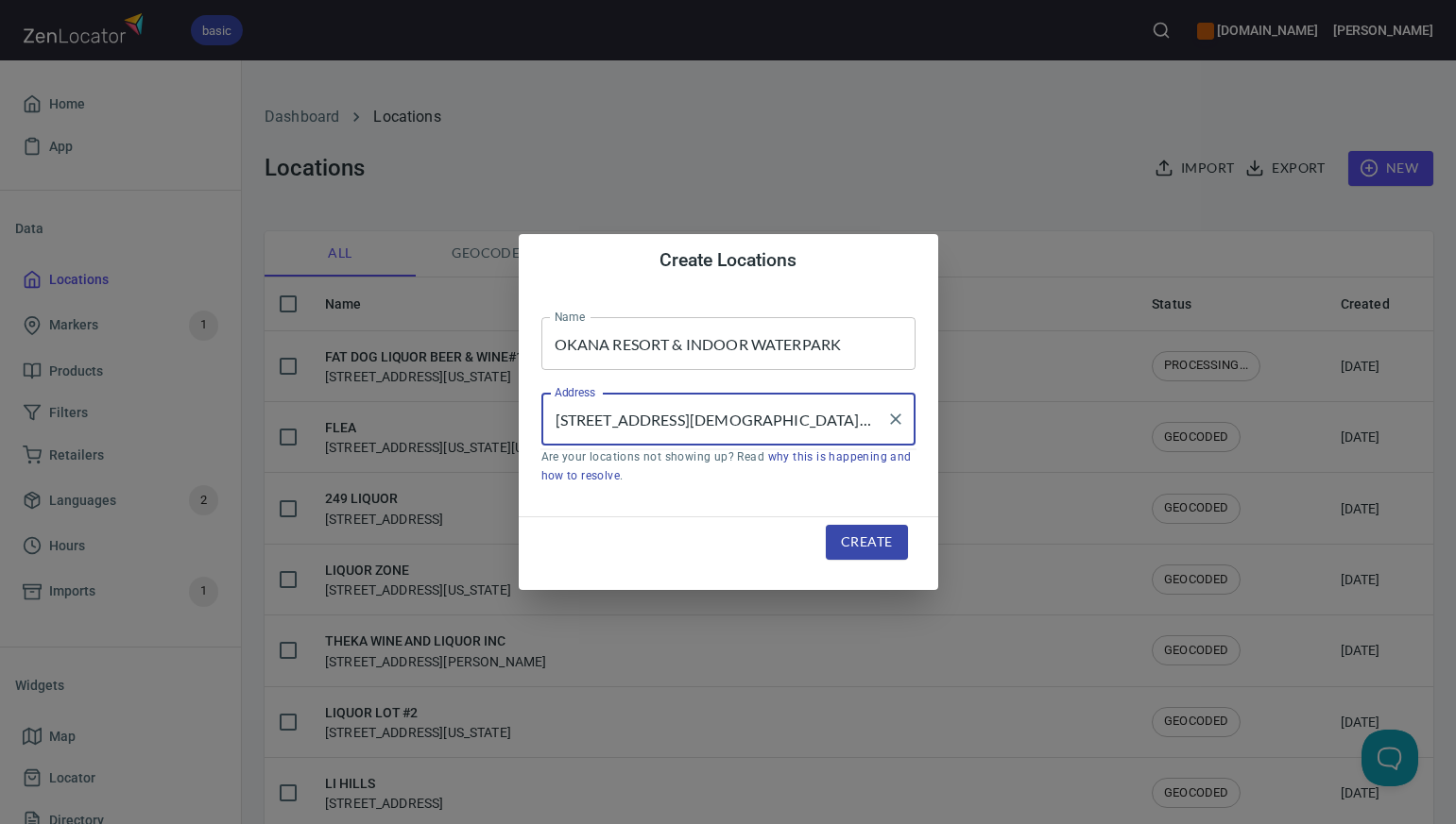
click at [624, 417] on input "[STREET_ADDRESS][DEMOGRAPHIC_DATA][US_STATE]" at bounding box center [714, 419] width 329 height 35
type input "[STREET_ADDRESS][US_STATE]"
click at [856, 542] on span "Create" at bounding box center [866, 542] width 51 height 24
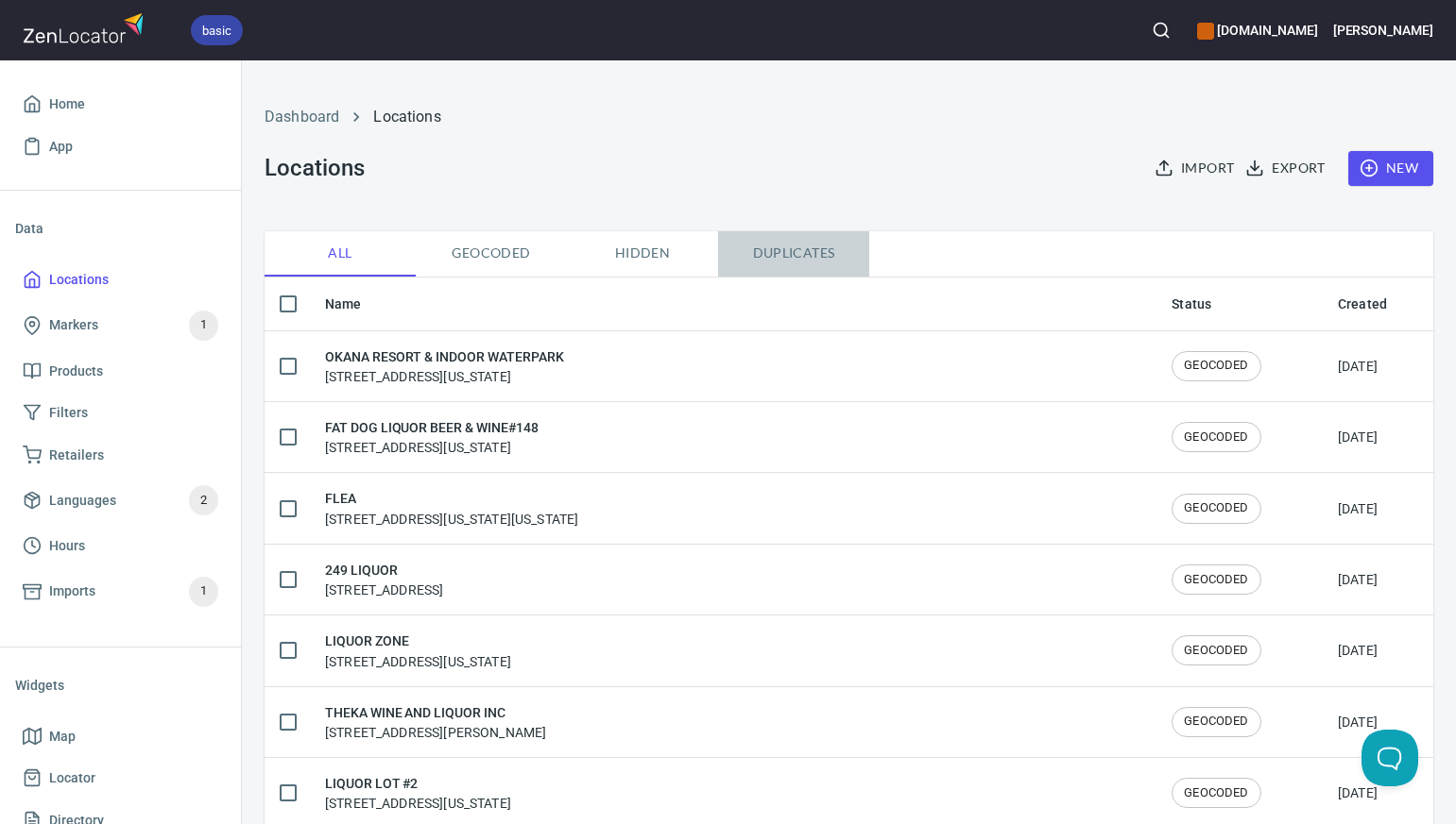
click at [786, 254] on span "Duplicates" at bounding box center [794, 253] width 128 height 24
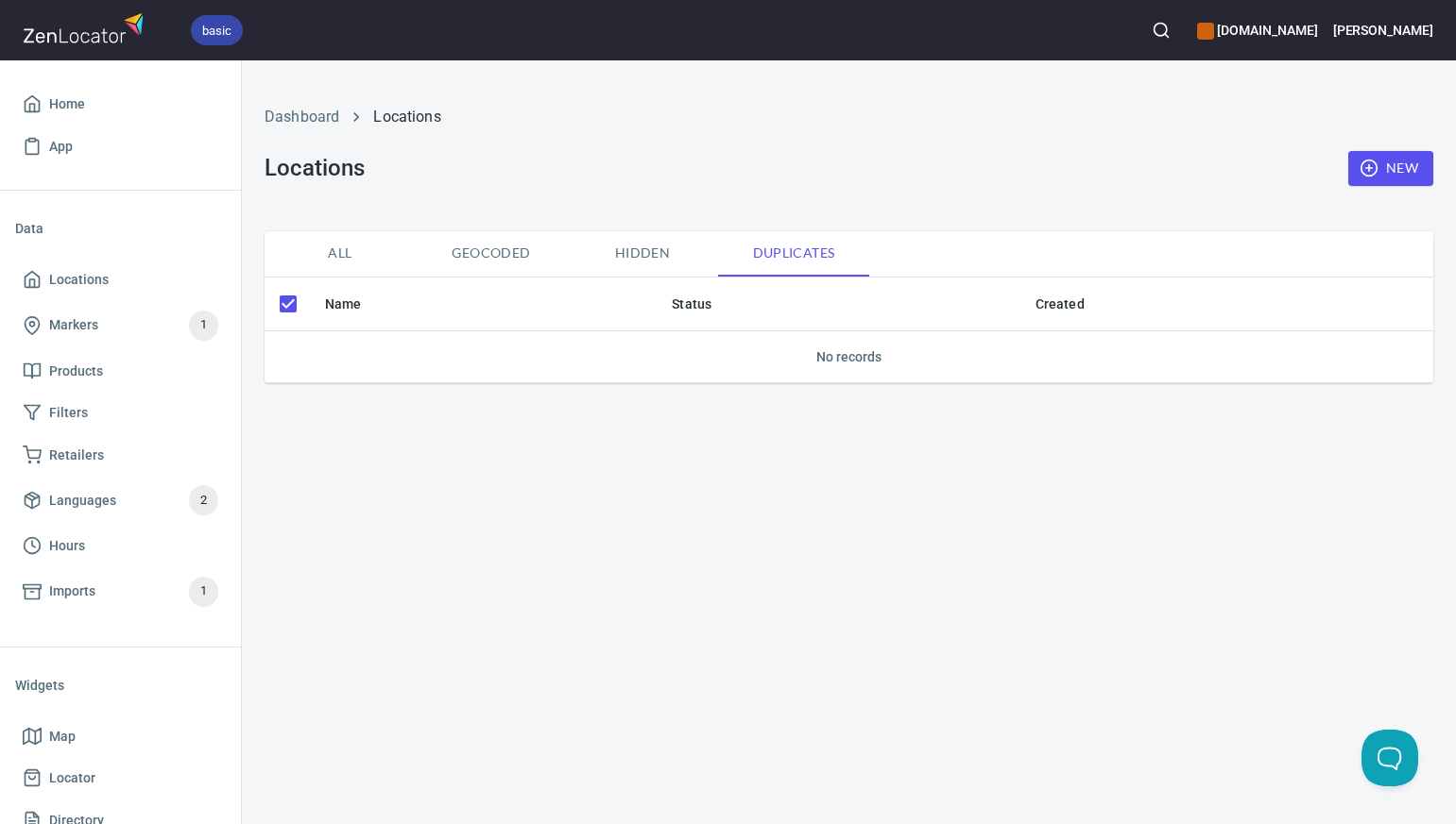
checkbox input "false"
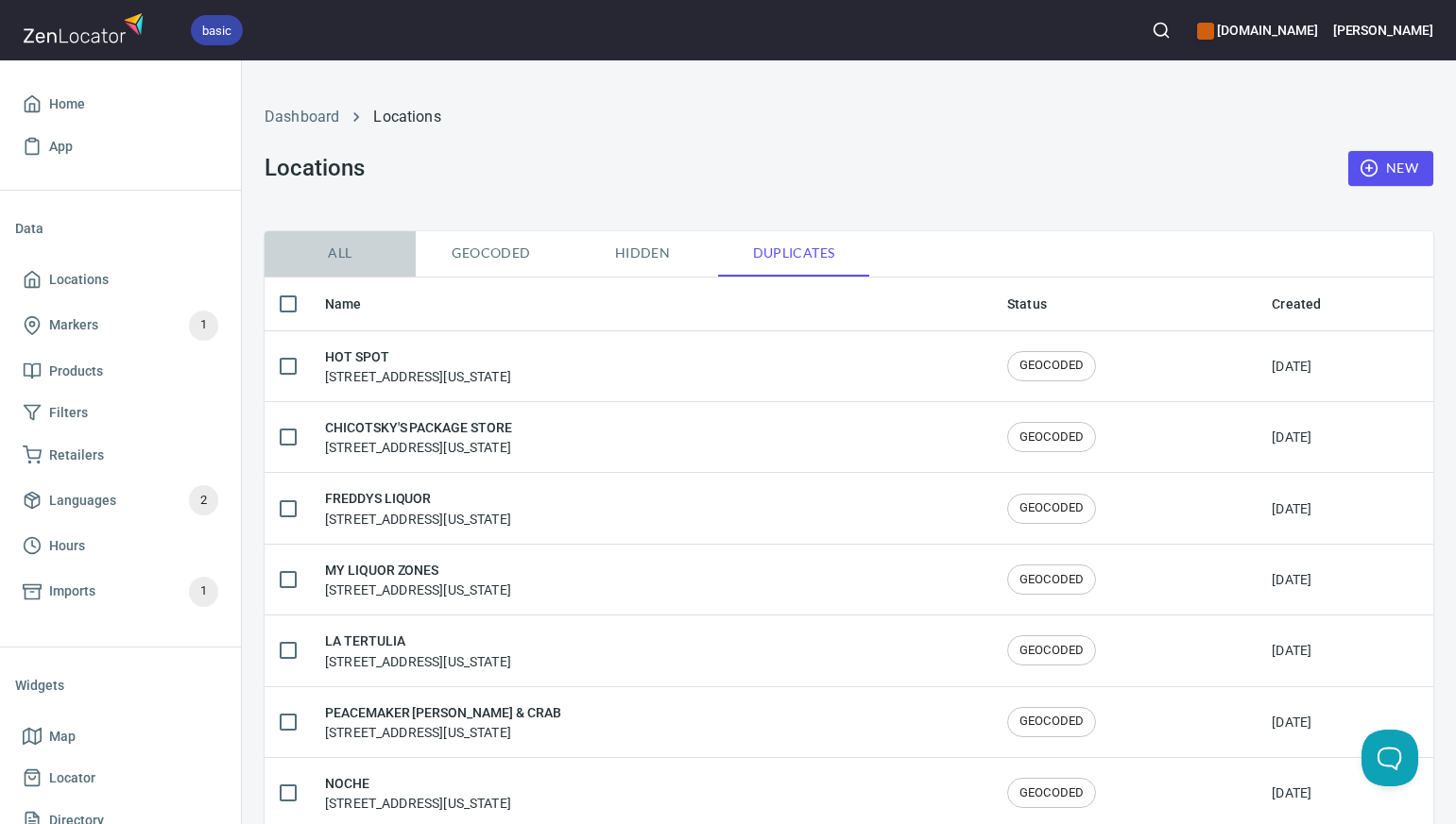
click at [337, 255] on span "All" at bounding box center [340, 253] width 128 height 24
